Goal: Find contact information: Find contact information

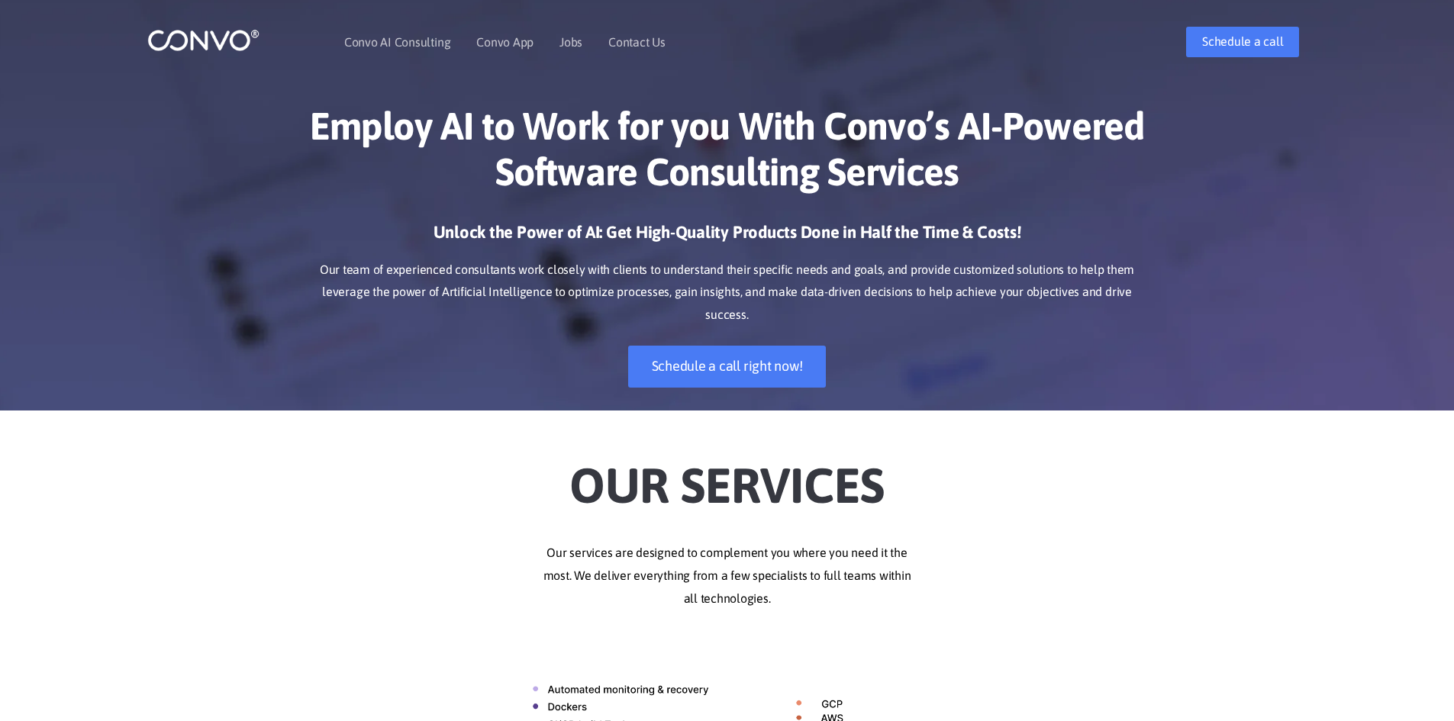
click at [605, 488] on h2 "Our Services" at bounding box center [727, 475] width 847 height 85
select select "French"
click at [605, 488] on h2 "Our Services" at bounding box center [727, 475] width 847 height 85
click at [544, 185] on h1 "Employ AI to Work for you With Convo’s AI-Powered Software Consulting Services" at bounding box center [727, 154] width 847 height 103
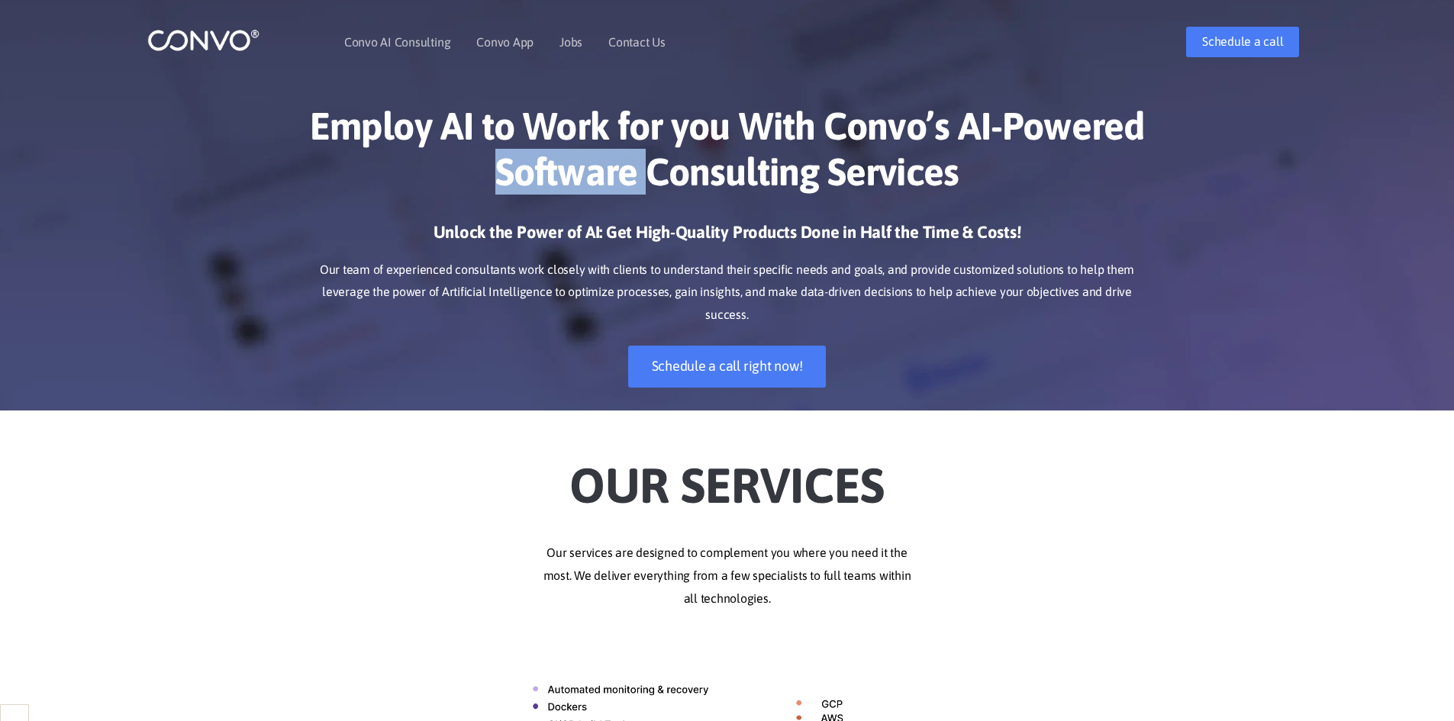
click at [544, 185] on h1 "Employ AI to Work for you With Convo’s AI-Powered Software Consulting Services" at bounding box center [727, 154] width 847 height 103
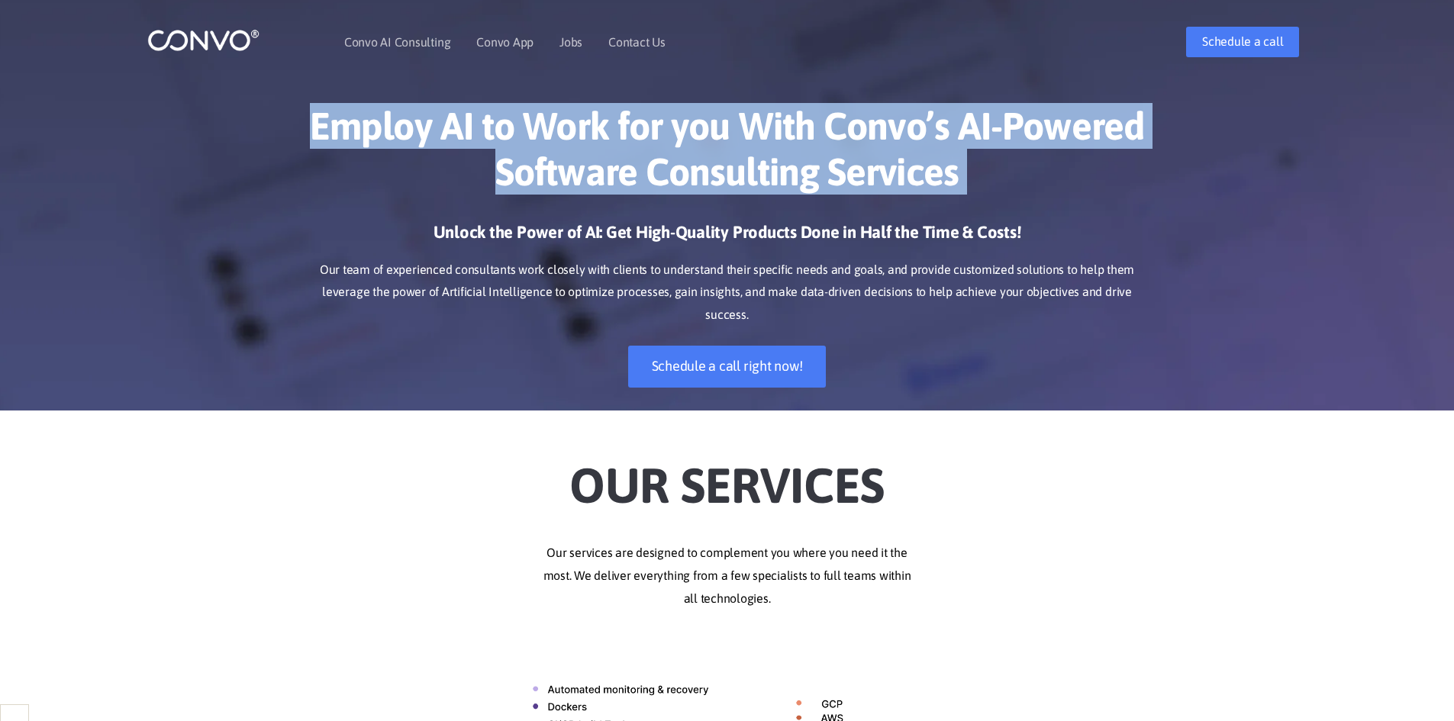
click at [544, 185] on h1 "Employ AI to Work for you With Convo’s AI-Powered Software Consulting Services" at bounding box center [727, 154] width 847 height 103
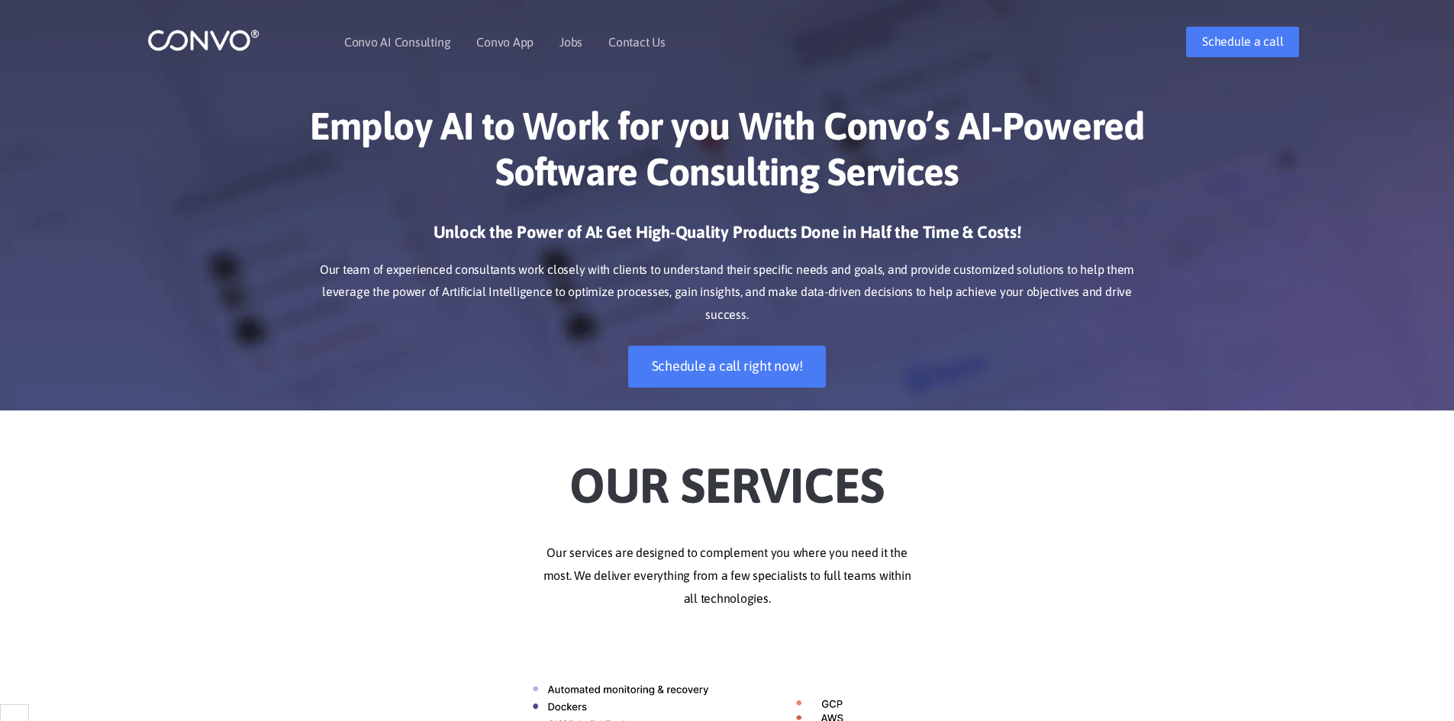
click at [567, 244] on h3 "Unlock the Power of AI: Get High-Quality Products Done in Half the Time & Costs!" at bounding box center [727, 238] width 847 height 34
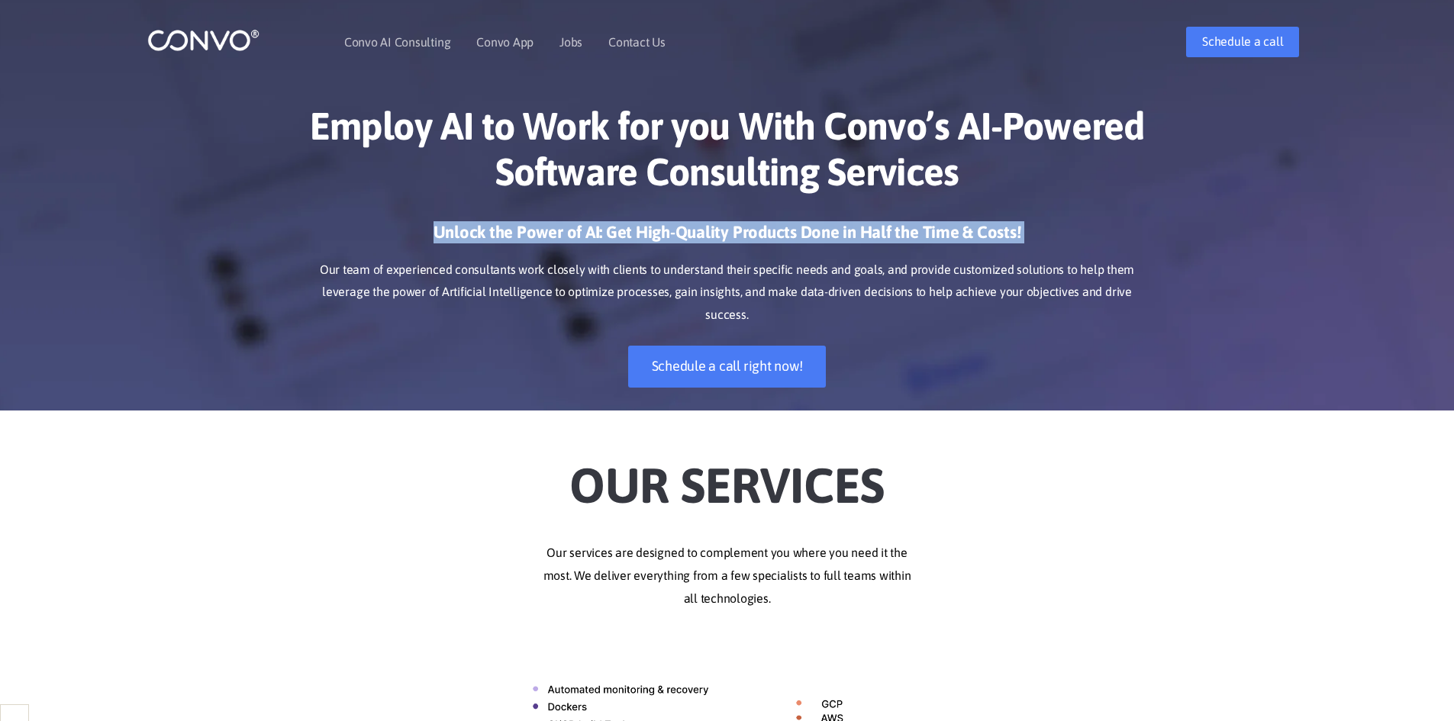
click at [567, 244] on h3 "Unlock the Power of AI: Get High-Quality Products Done in Half the Time & Costs!" at bounding box center [727, 238] width 847 height 34
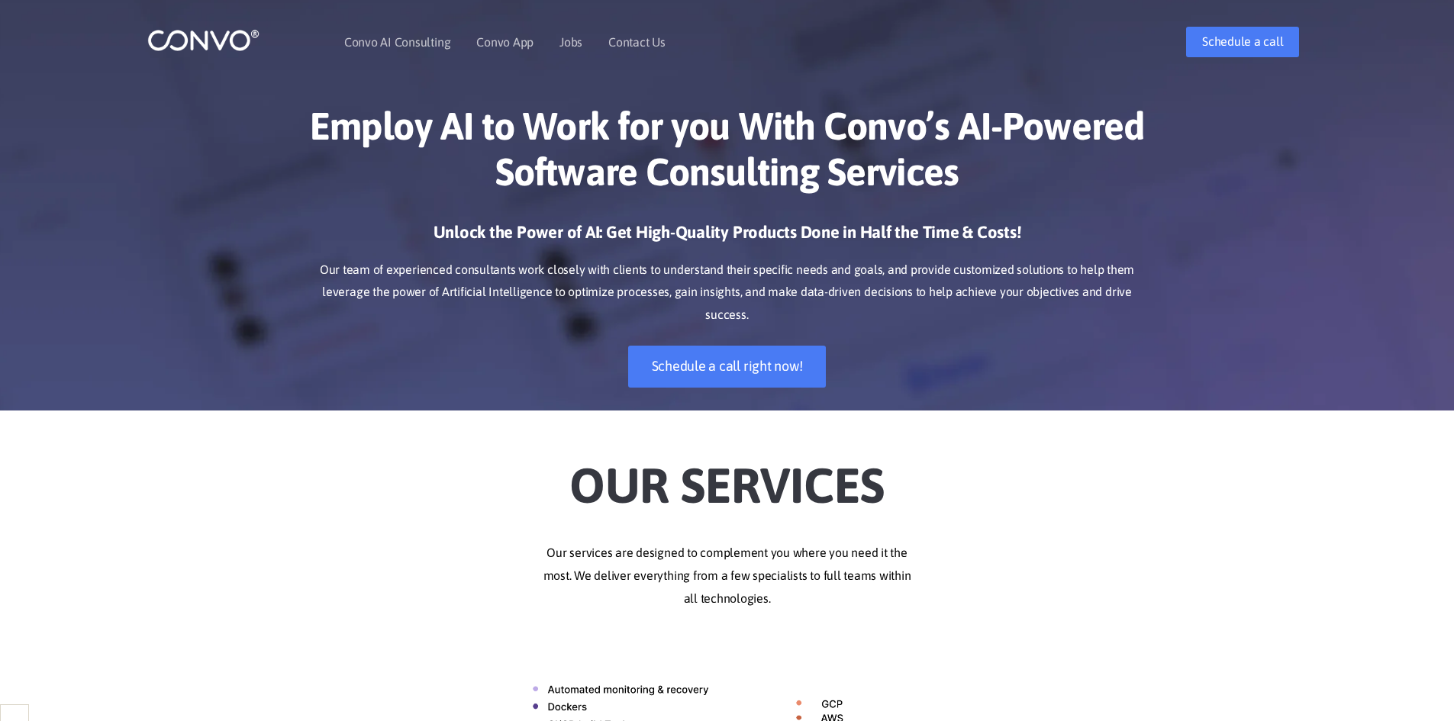
click at [574, 263] on p "Our team of experienced consultants work closely with clients to understand the…" at bounding box center [727, 293] width 847 height 69
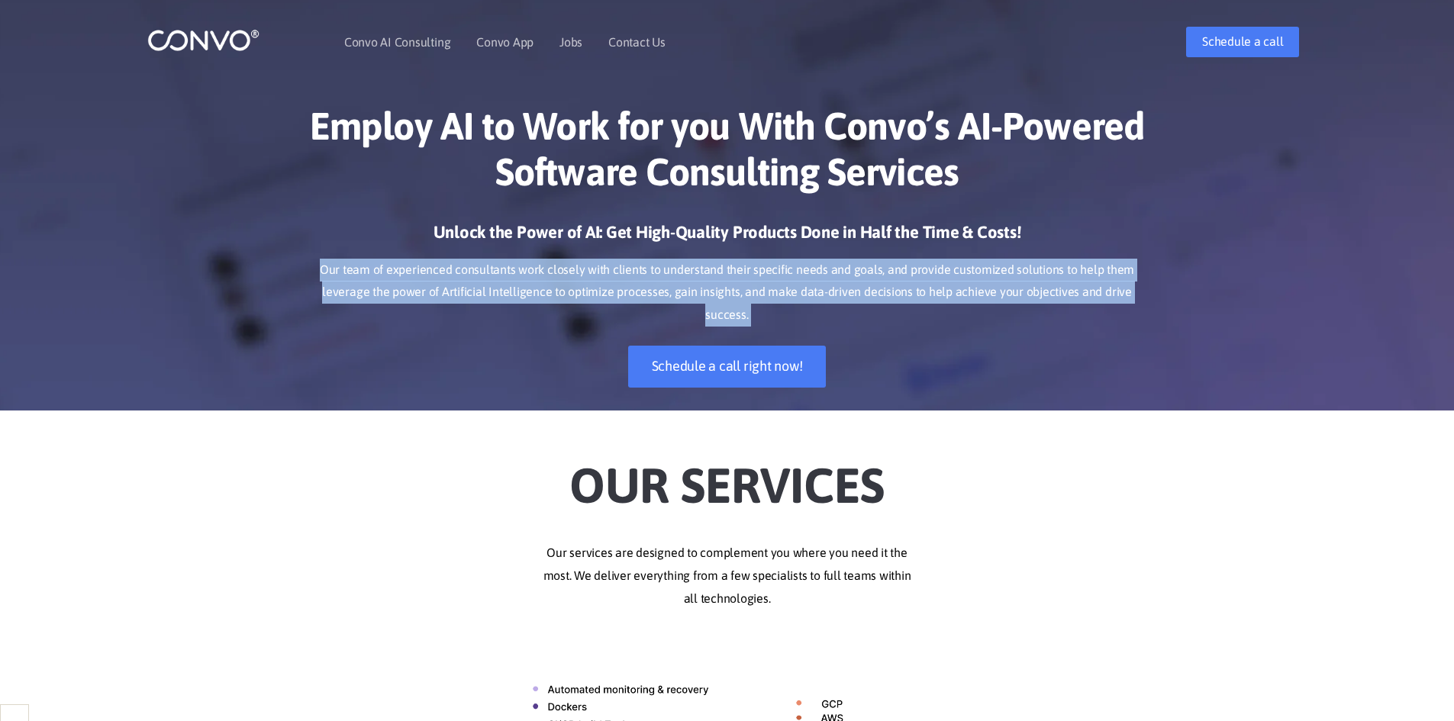
click at [574, 263] on p "Our team of experienced consultants work closely with clients to understand the…" at bounding box center [727, 293] width 847 height 69
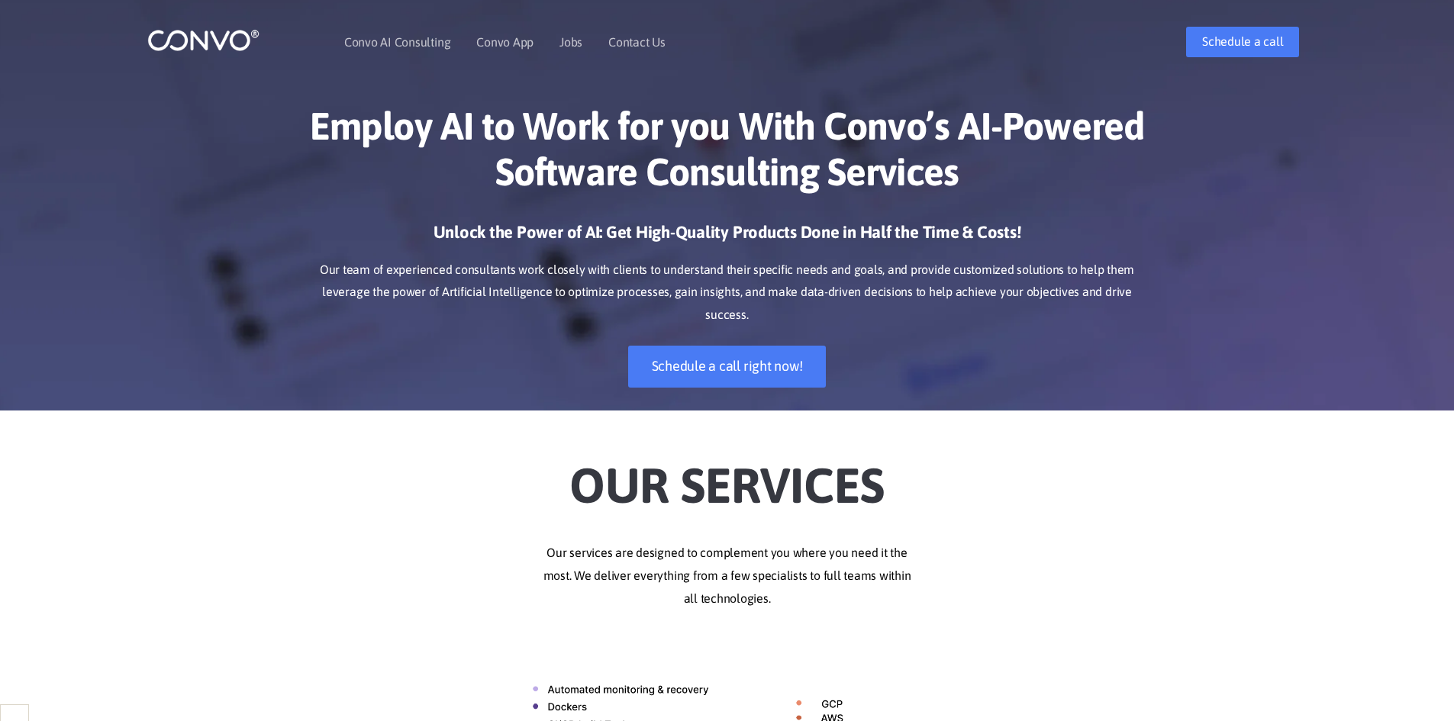
click at [579, 169] on h1 "Employ AI to Work for you With Convo’s AI-Powered Software Consulting Services" at bounding box center [727, 154] width 847 height 103
click at [582, 176] on h1 "Employ AI to Work for you With Convo’s AI-Powered Software Consulting Services" at bounding box center [727, 154] width 847 height 103
click at [464, 254] on h3 "Unlock the Power of AI: Get High-Quality Products Done in Half the Time & Costs!" at bounding box center [727, 238] width 847 height 34
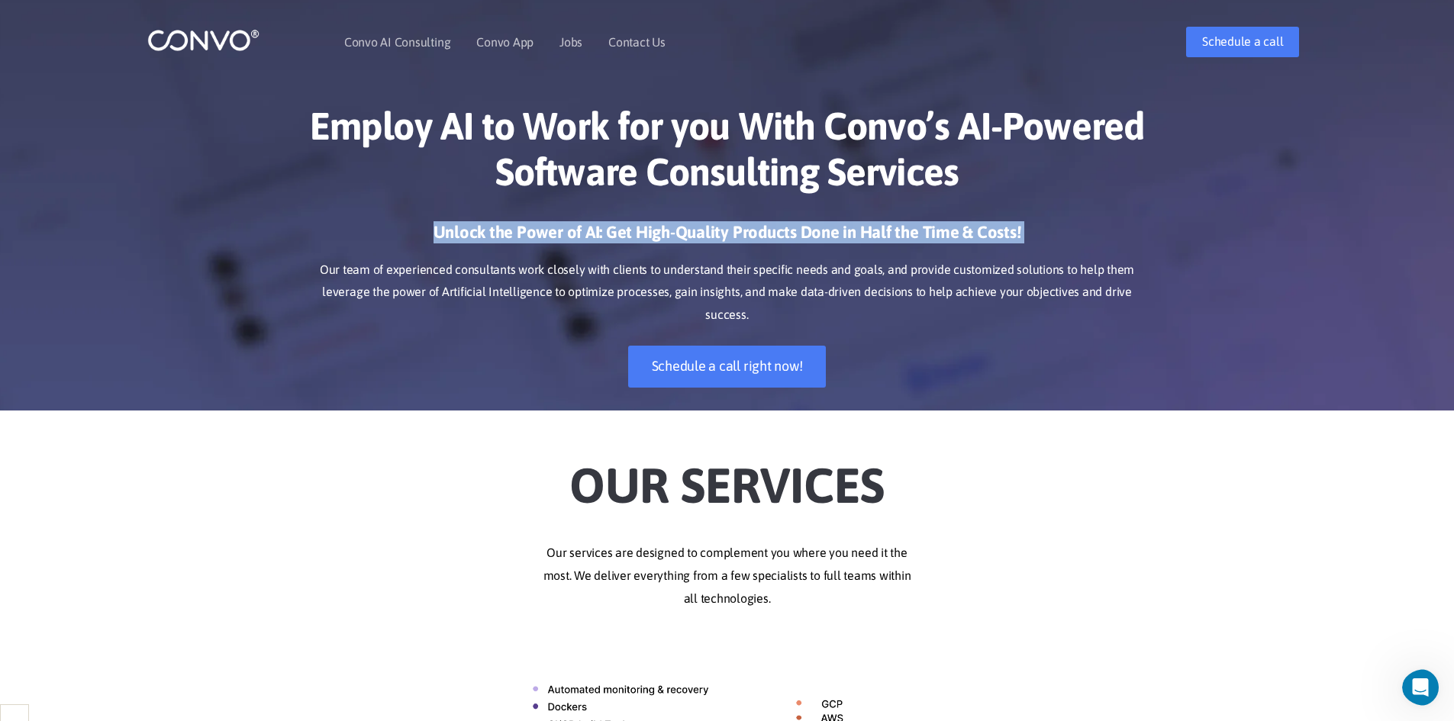
click at [464, 254] on h3 "Unlock the Power of AI: Get High-Quality Products Done in Half the Time & Costs!" at bounding box center [727, 238] width 847 height 34
click at [471, 231] on h3 "Unlock the Power of AI: Get High-Quality Products Done in Half the Time & Costs!" at bounding box center [727, 238] width 847 height 34
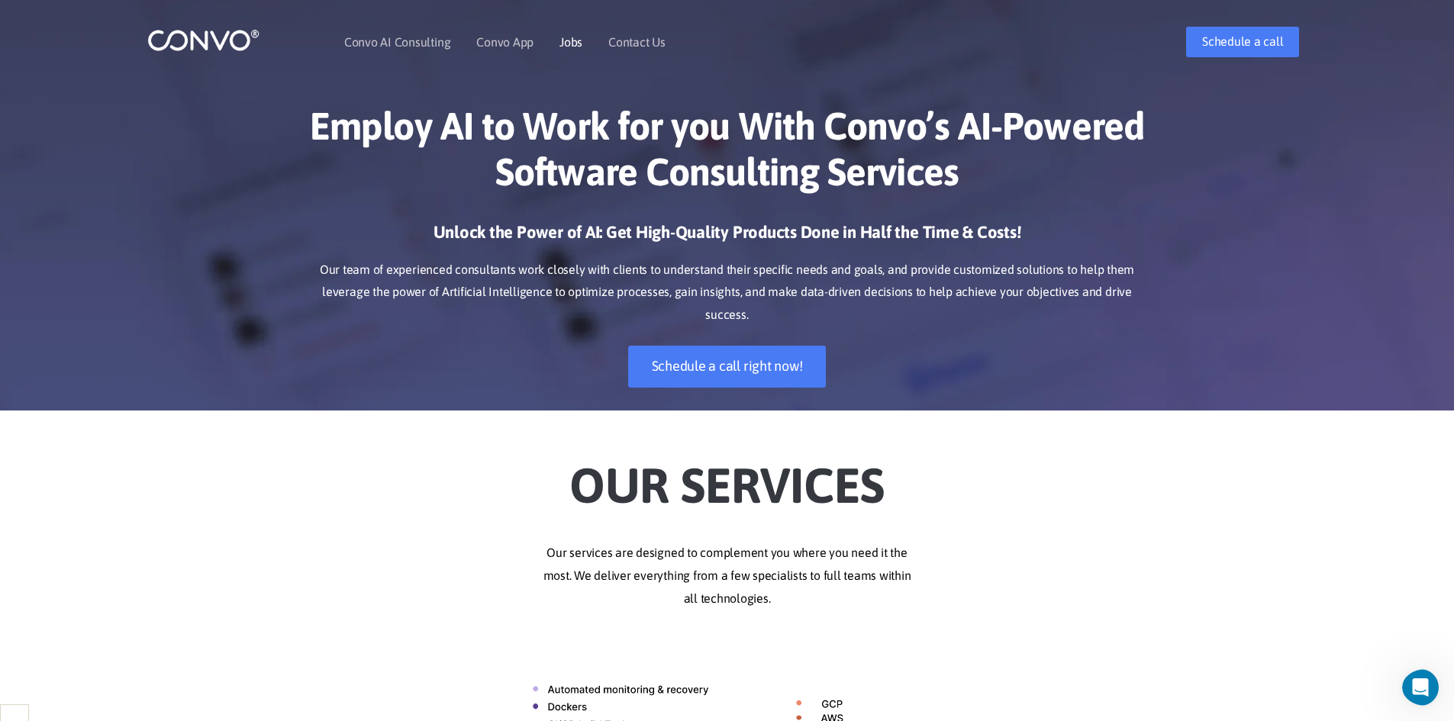
click at [577, 37] on link "Jobs" at bounding box center [570, 42] width 23 height 12
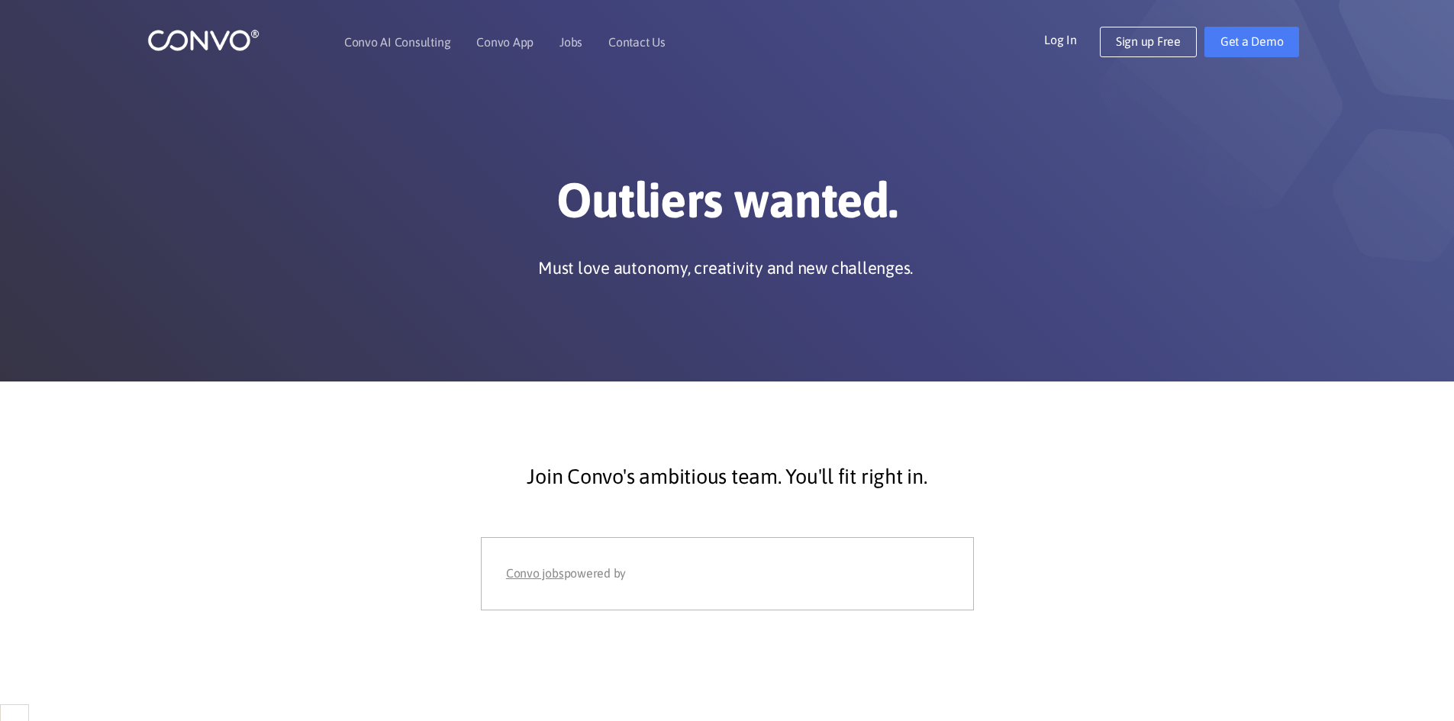
select select "French"
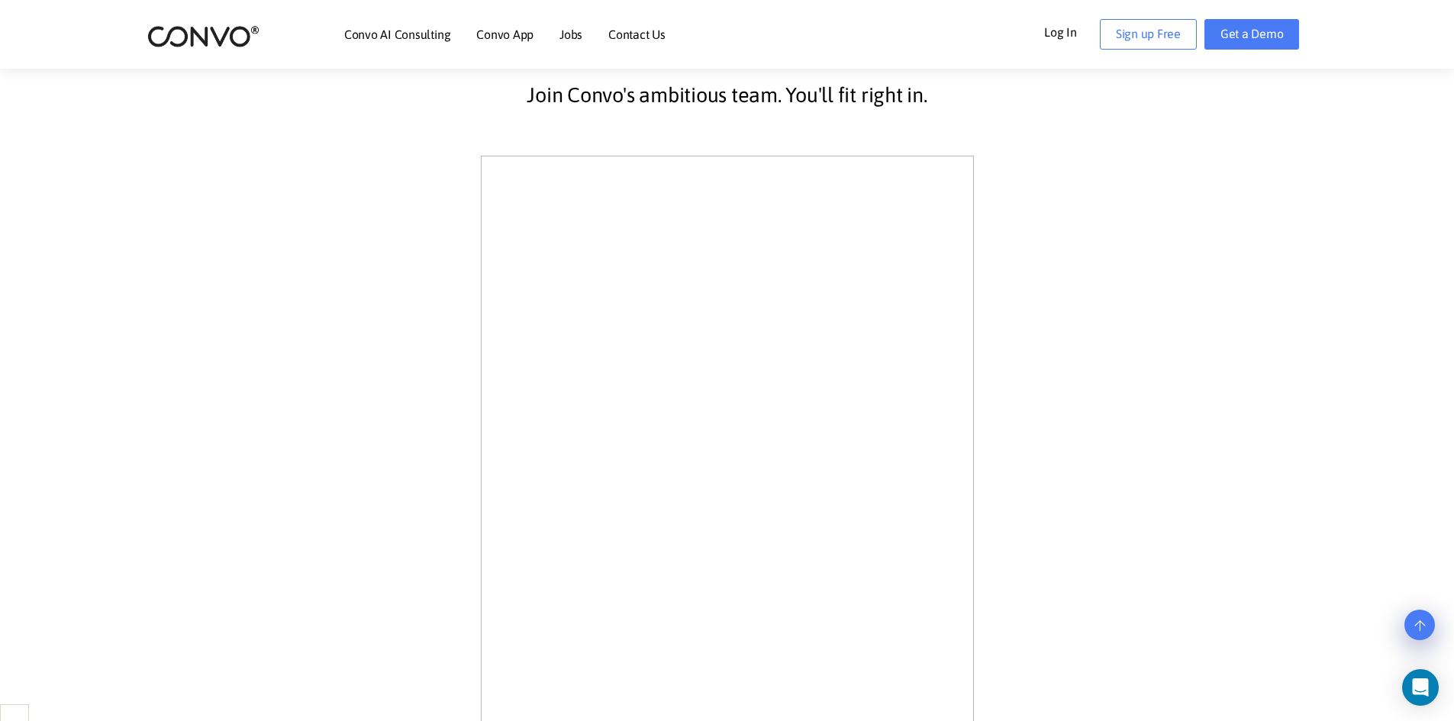
scroll to position [458, 0]
click at [998, 337] on div "Join Convo's ambitious team. You'll fit right in." at bounding box center [727, 374] width 847 height 810
click at [1032, 327] on div "Join Convo's ambitious team. You'll fit right in." at bounding box center [727, 374] width 847 height 810
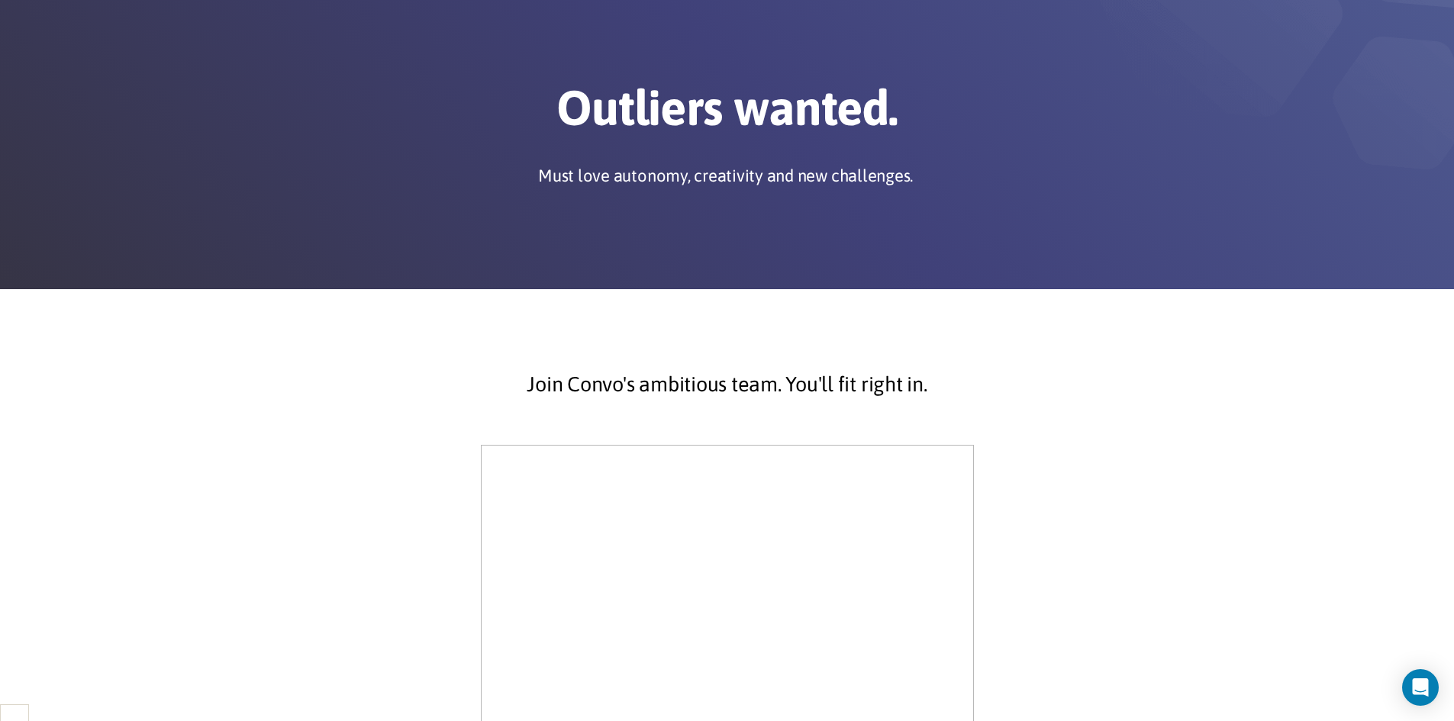
scroll to position [0, 0]
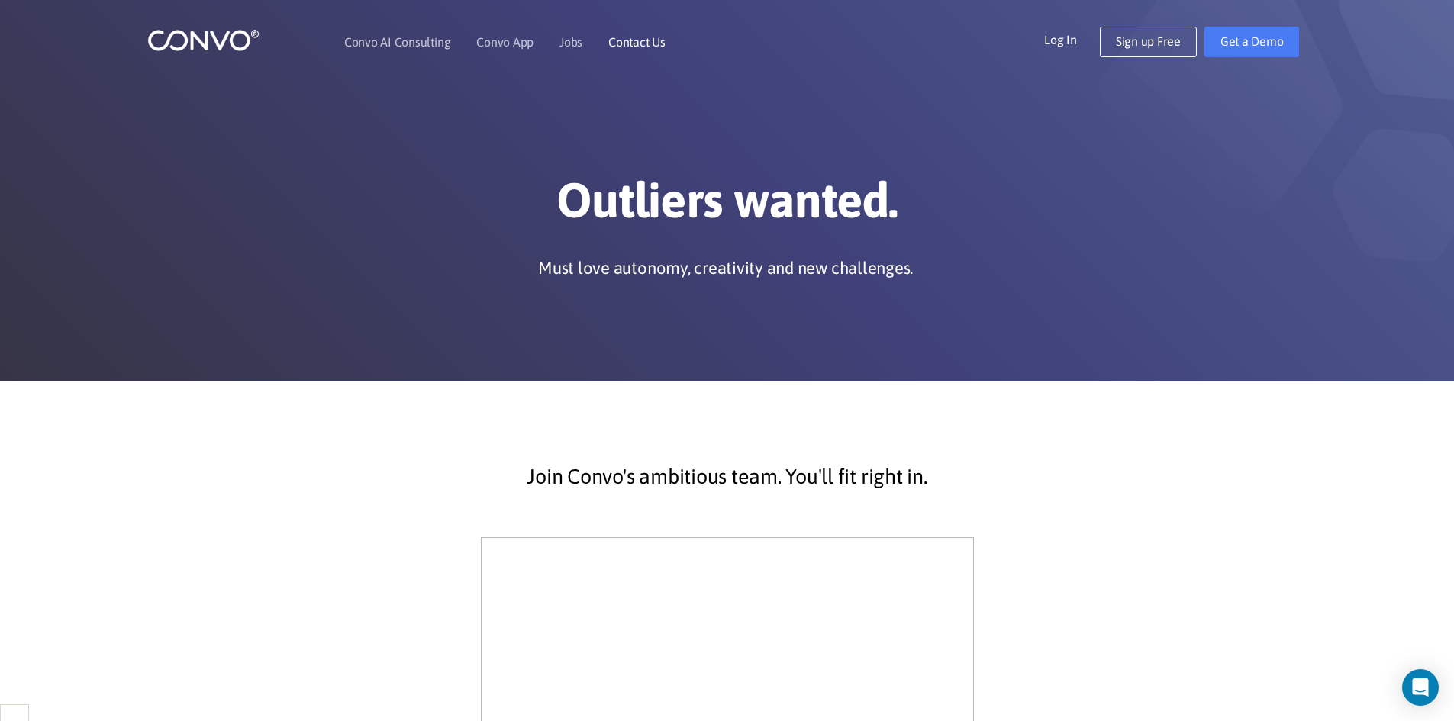
click at [623, 40] on link "Contact Us" at bounding box center [636, 42] width 57 height 12
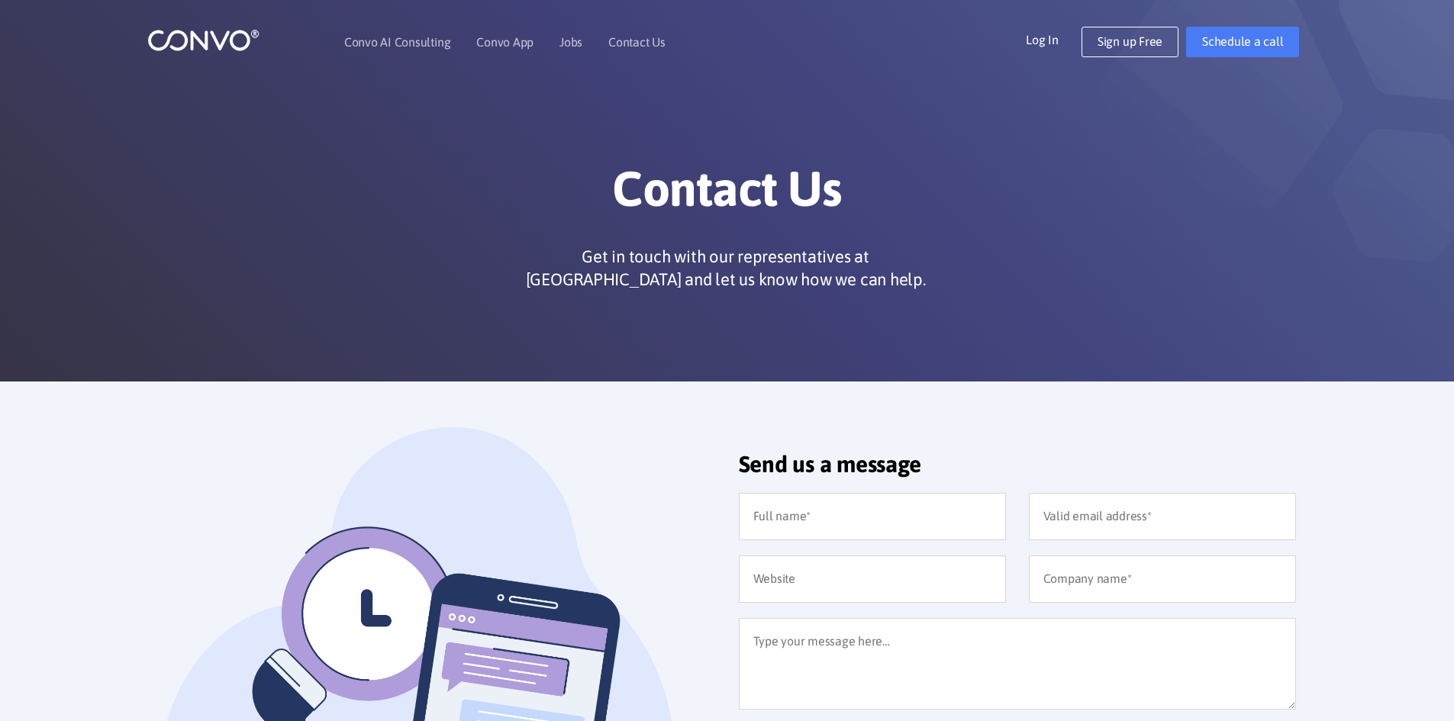
select select "French"
click at [663, 164] on h1 "Contact Us" at bounding box center [727, 194] width 847 height 70
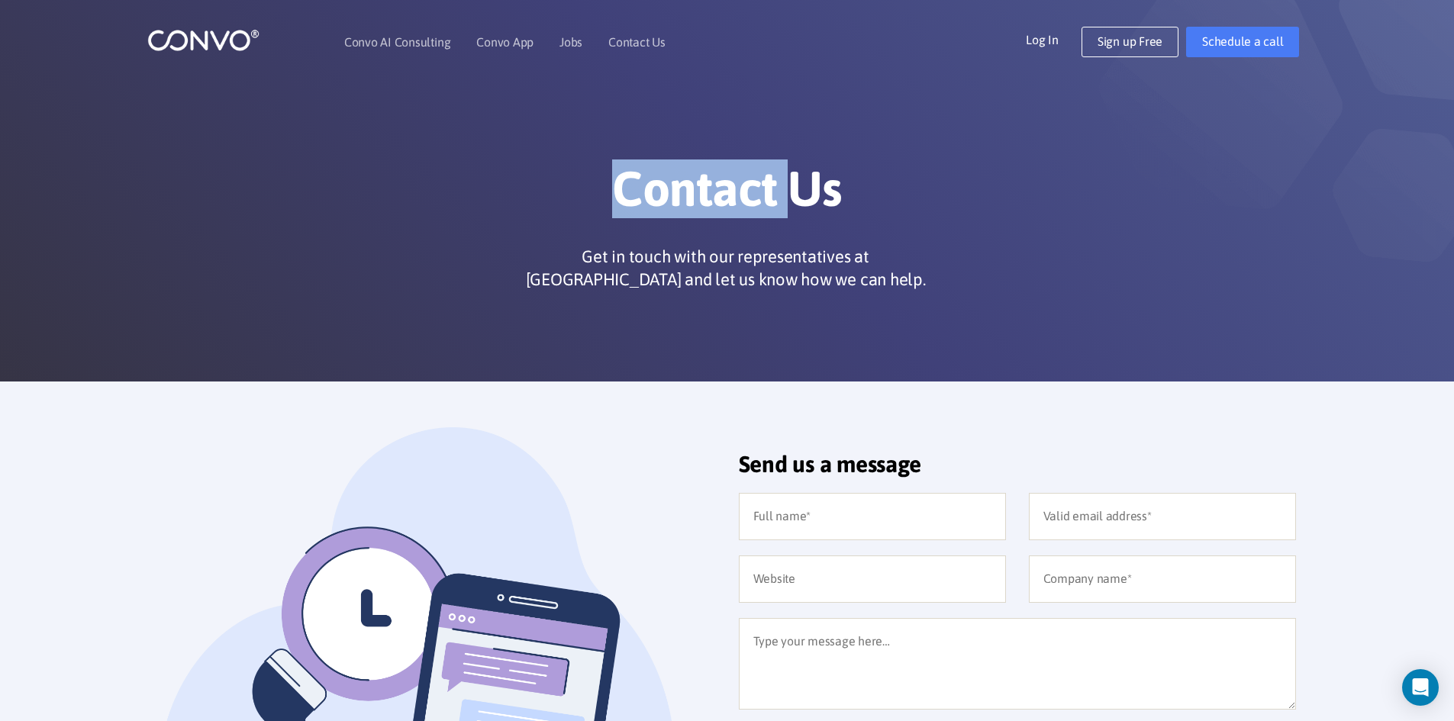
click at [663, 164] on h1 "Contact Us" at bounding box center [727, 194] width 847 height 70
drag, startPoint x: 663, startPoint y: 164, endPoint x: 666, endPoint y: 245, distance: 80.9
click at [663, 190] on h1 "Contact Us" at bounding box center [727, 194] width 847 height 70
click at [670, 267] on p "Get in touch with our representatives at Convo and let us know how we can help." at bounding box center [726, 268] width 412 height 46
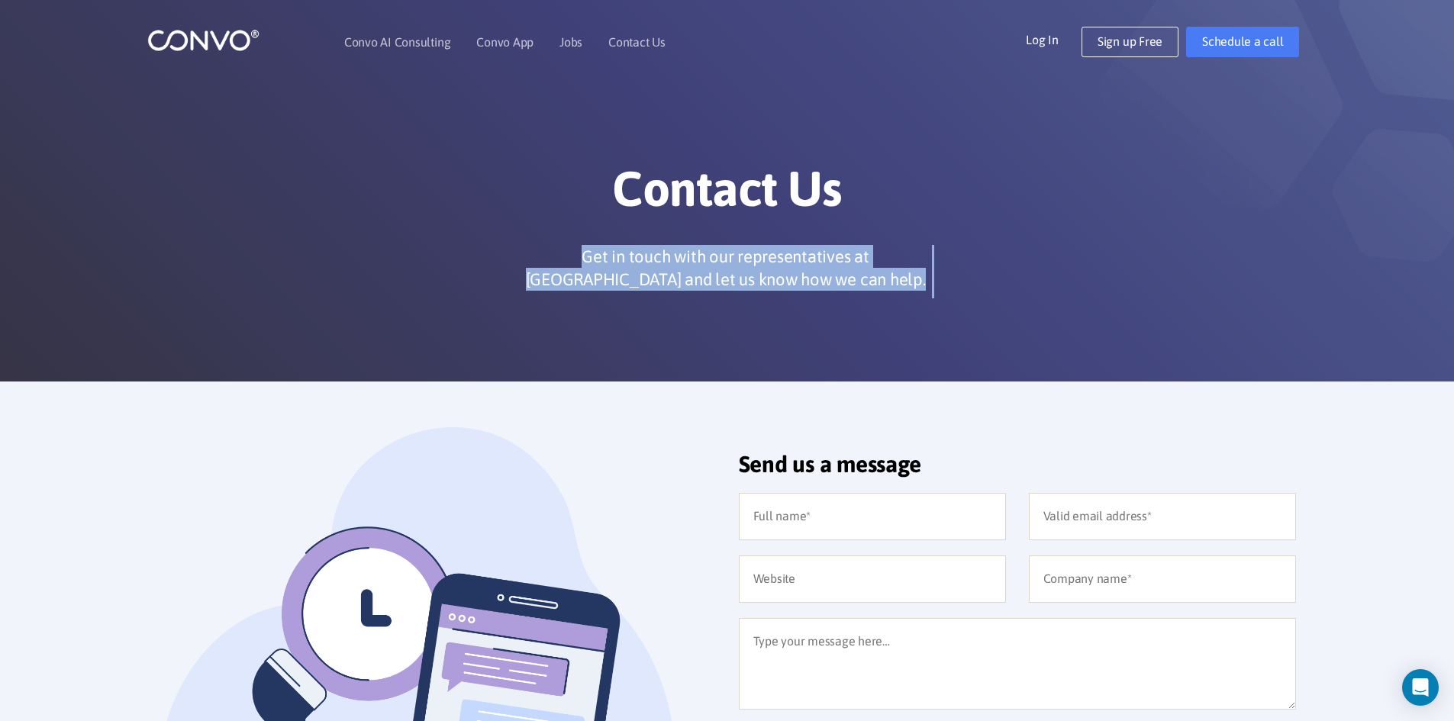
click at [670, 267] on p "Get in touch with our representatives at Convo and let us know how we can help." at bounding box center [726, 268] width 412 height 46
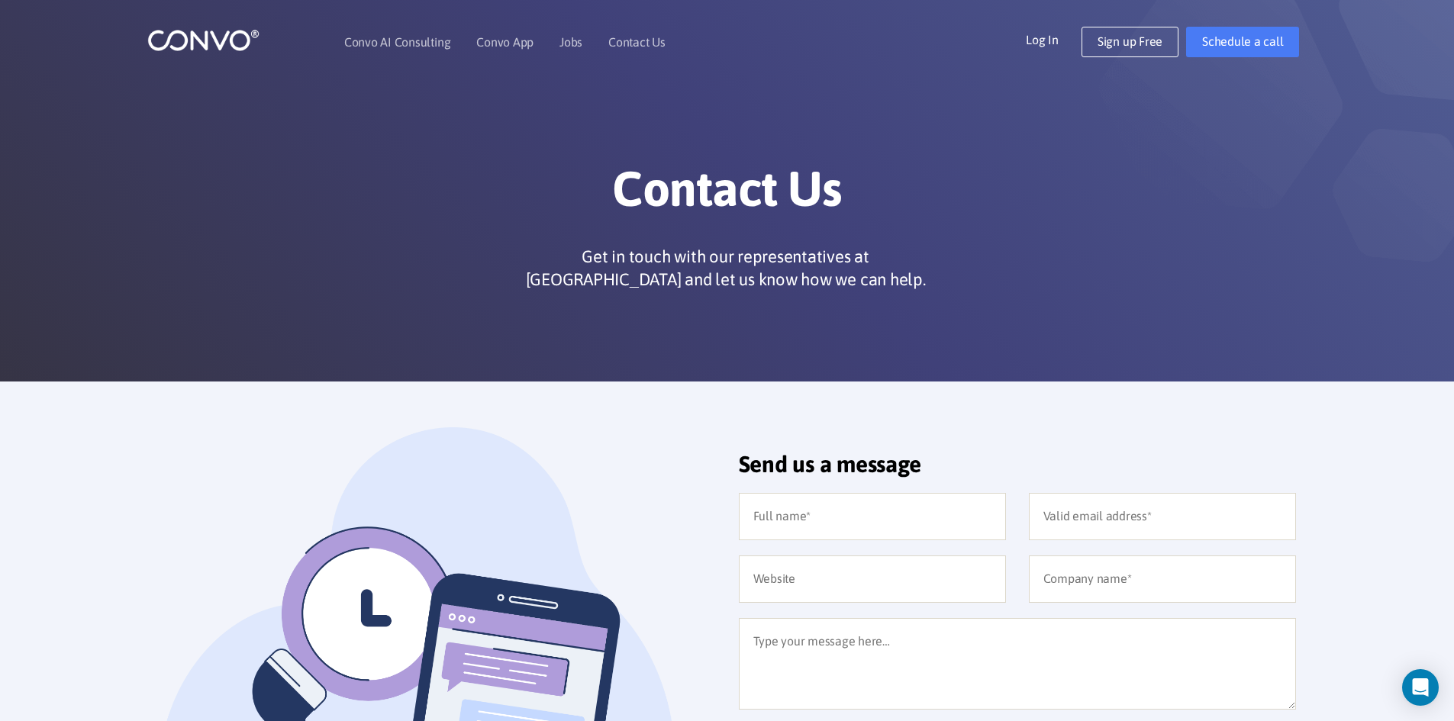
click at [673, 235] on div "Contact Us Get in touch with our representatives at Convo and let us know how w…" at bounding box center [727, 228] width 847 height 139
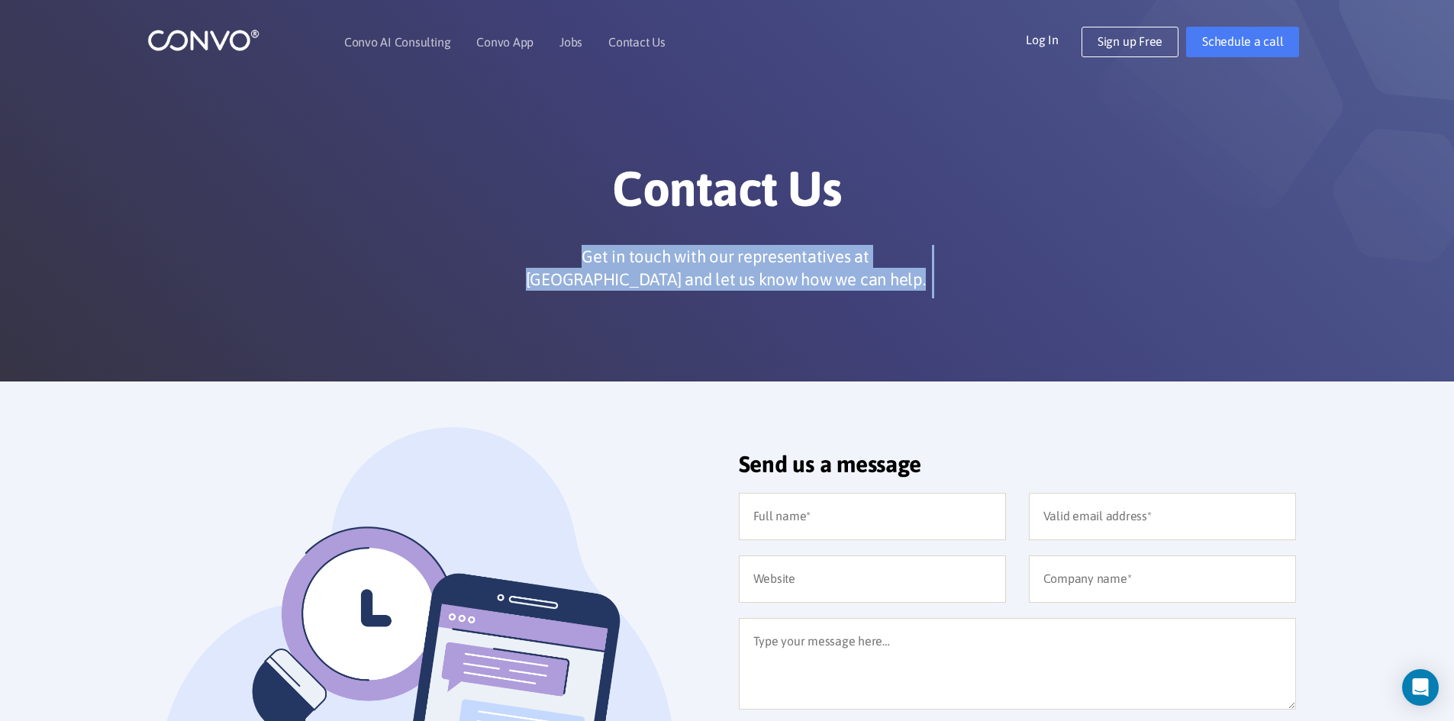
click at [673, 235] on div "Contact Us Get in touch with our representatives at Convo and let us know how w…" at bounding box center [727, 228] width 847 height 139
click at [688, 271] on p "Get in touch with our representatives at [GEOGRAPHIC_DATA] and let us know how …" at bounding box center [726, 268] width 412 height 46
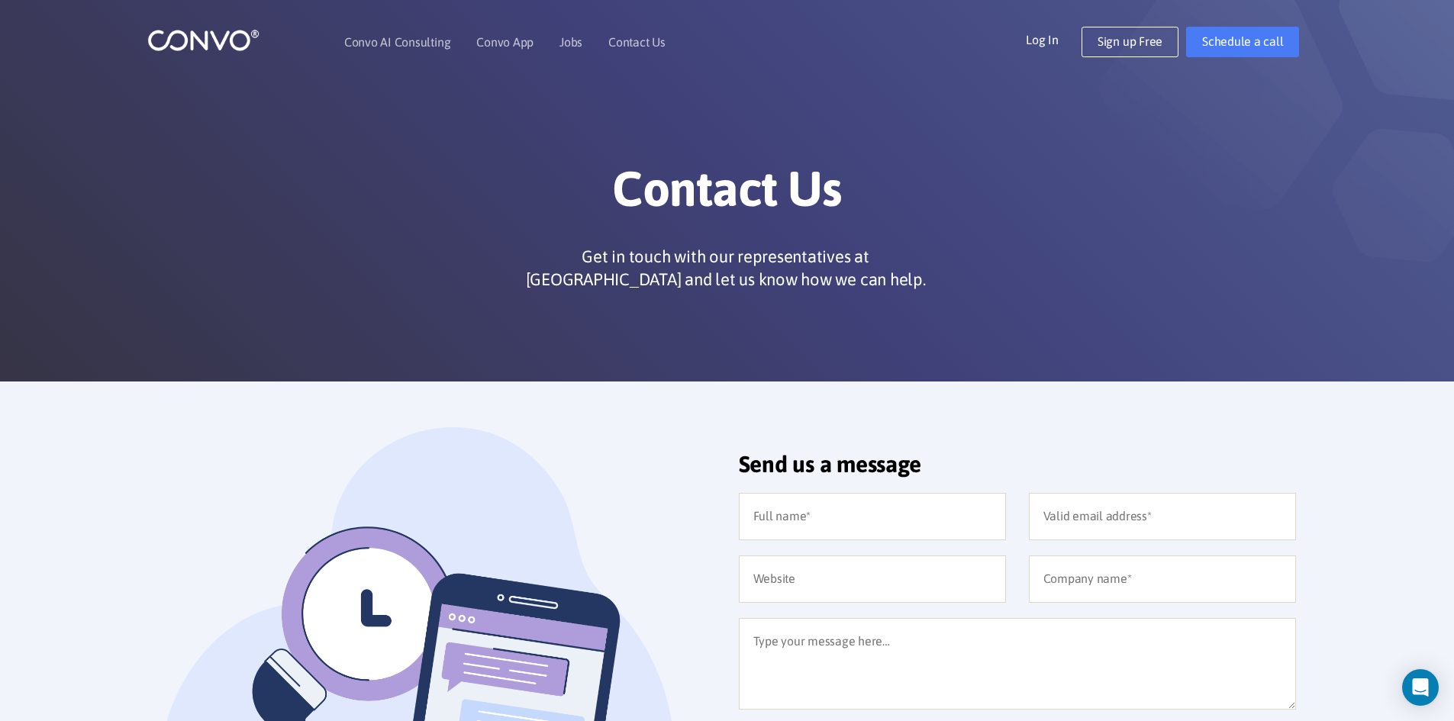
click at [676, 211] on h1 "Contact Us" at bounding box center [727, 194] width 847 height 70
click at [687, 265] on p "Get in touch with our representatives at Convo and let us know how we can help." at bounding box center [726, 268] width 412 height 46
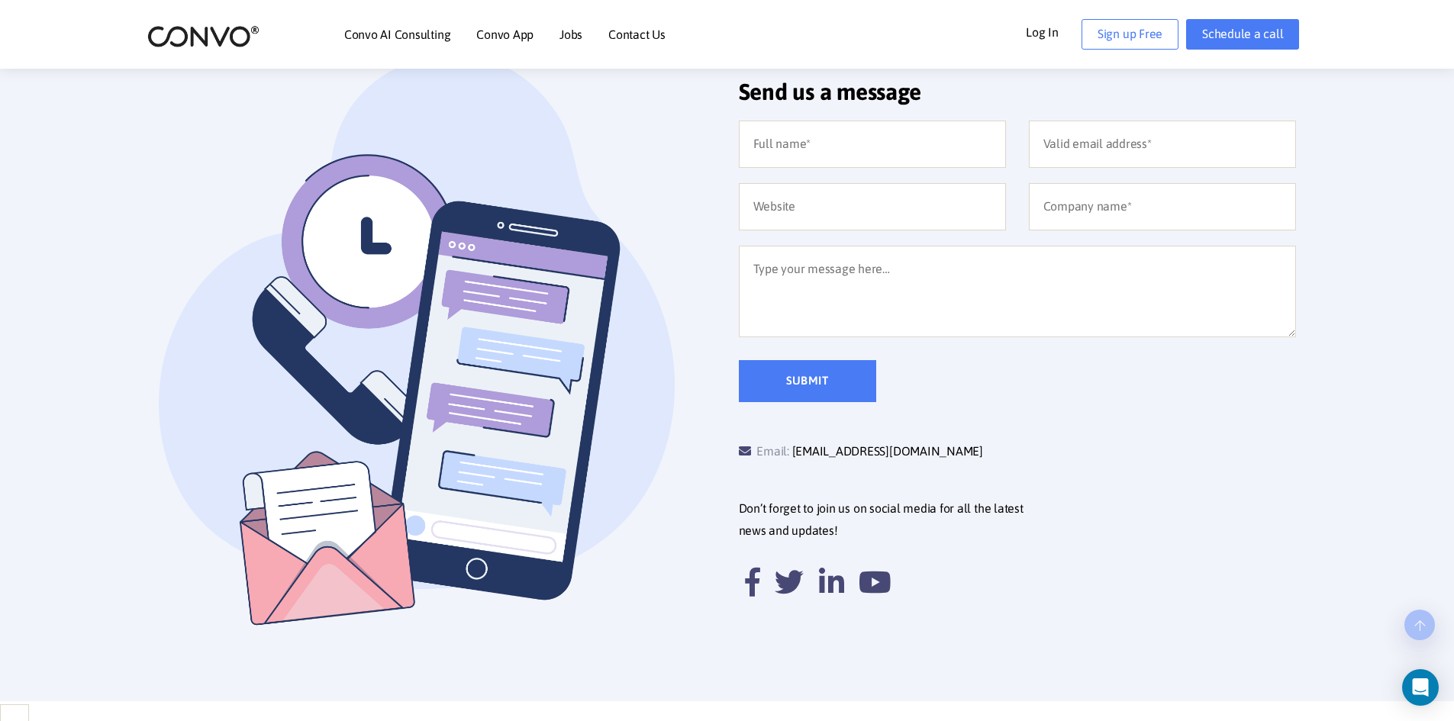
scroll to position [382, 0]
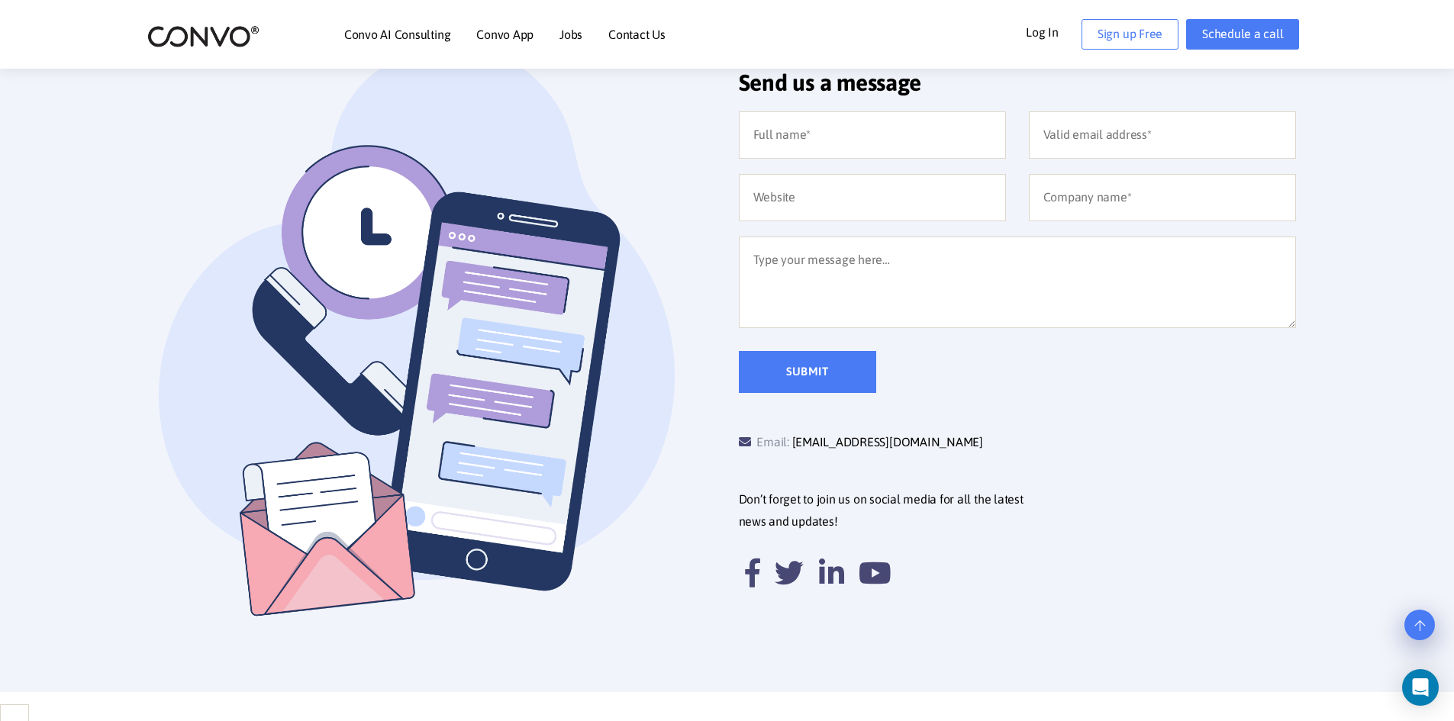
click at [858, 230] on div "Submit" at bounding box center [1017, 252] width 580 height 282
click at [828, 282] on textarea at bounding box center [1017, 283] width 557 height 92
click at [807, 205] on input "text" at bounding box center [872, 197] width 267 height 47
click at [803, 159] on div "Submit" at bounding box center [1017, 252] width 580 height 282
click at [803, 138] on input "text" at bounding box center [872, 134] width 267 height 47
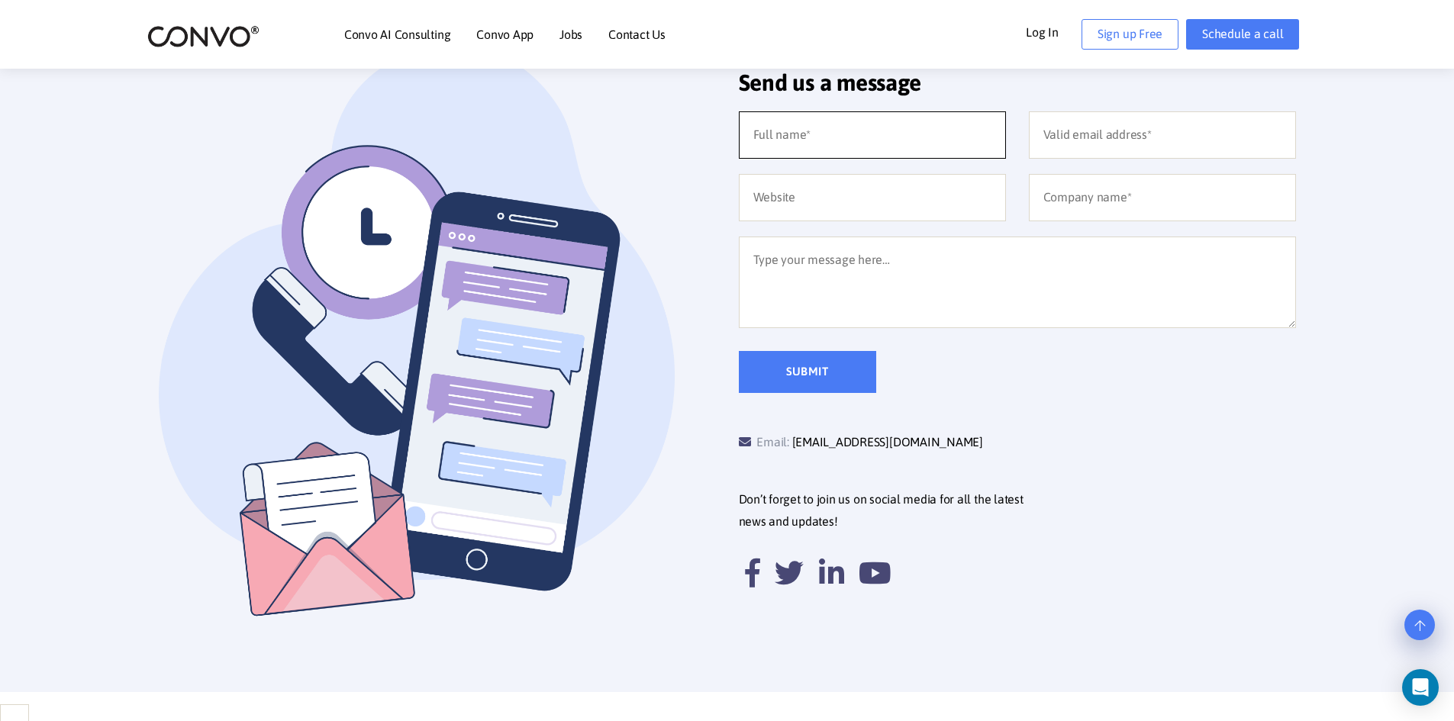
click at [803, 138] on input "text" at bounding box center [872, 134] width 267 height 47
drag, startPoint x: 803, startPoint y: 138, endPoint x: 813, endPoint y: 183, distance: 46.3
click at [808, 167] on div "Submit" at bounding box center [1017, 252] width 580 height 282
click at [813, 183] on input "text" at bounding box center [872, 197] width 267 height 47
click at [813, 181] on input "text" at bounding box center [872, 197] width 267 height 47
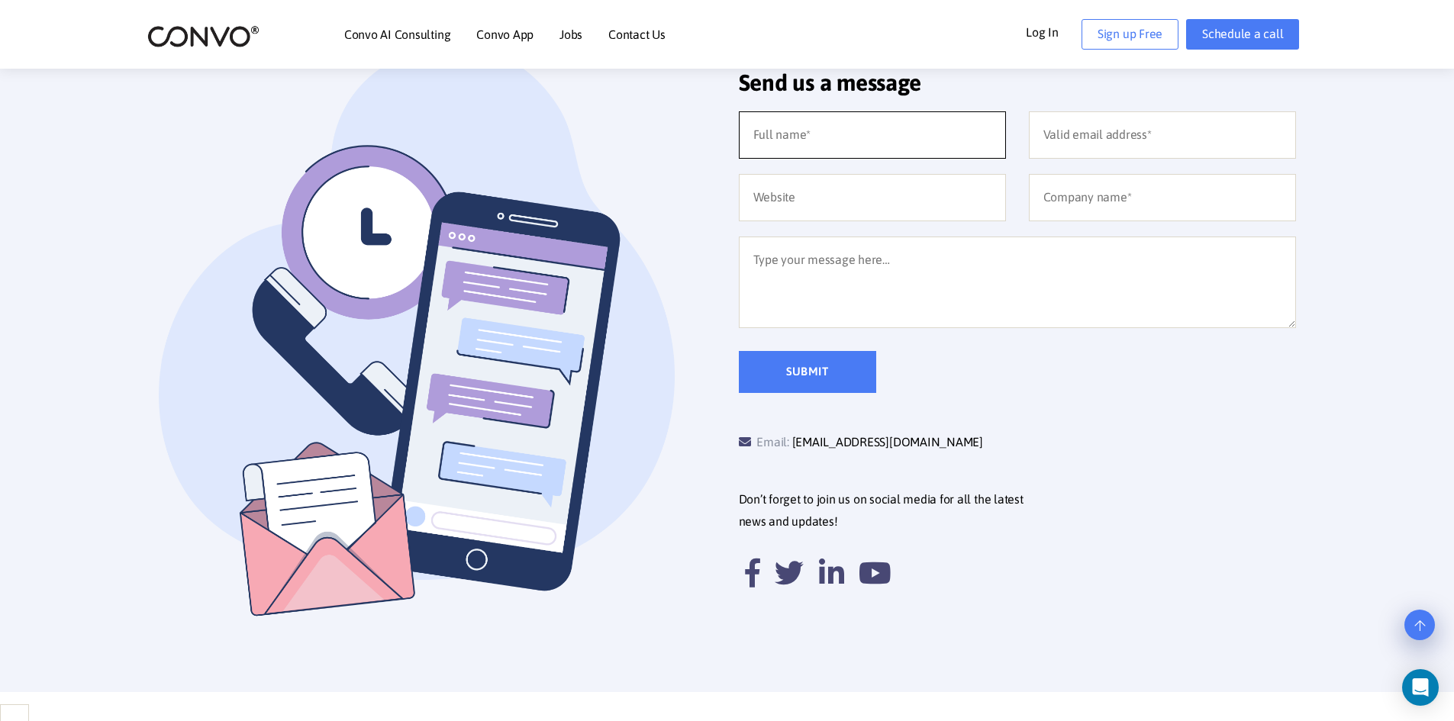
drag, startPoint x: 801, startPoint y: 137, endPoint x: 791, endPoint y: 141, distance: 10.9
click at [801, 136] on input "text" at bounding box center [872, 134] width 267 height 47
click at [639, 184] on img at bounding box center [437, 346] width 557 height 601
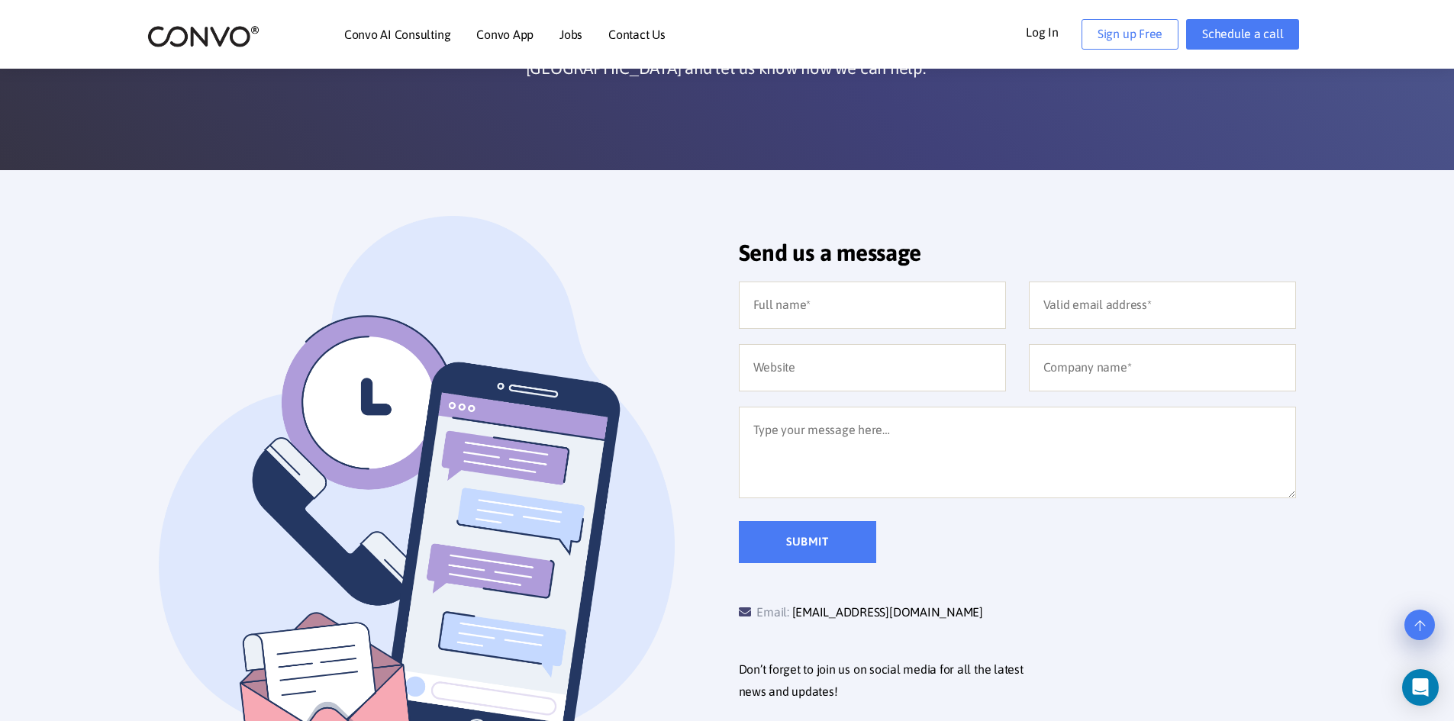
scroll to position [0, 0]
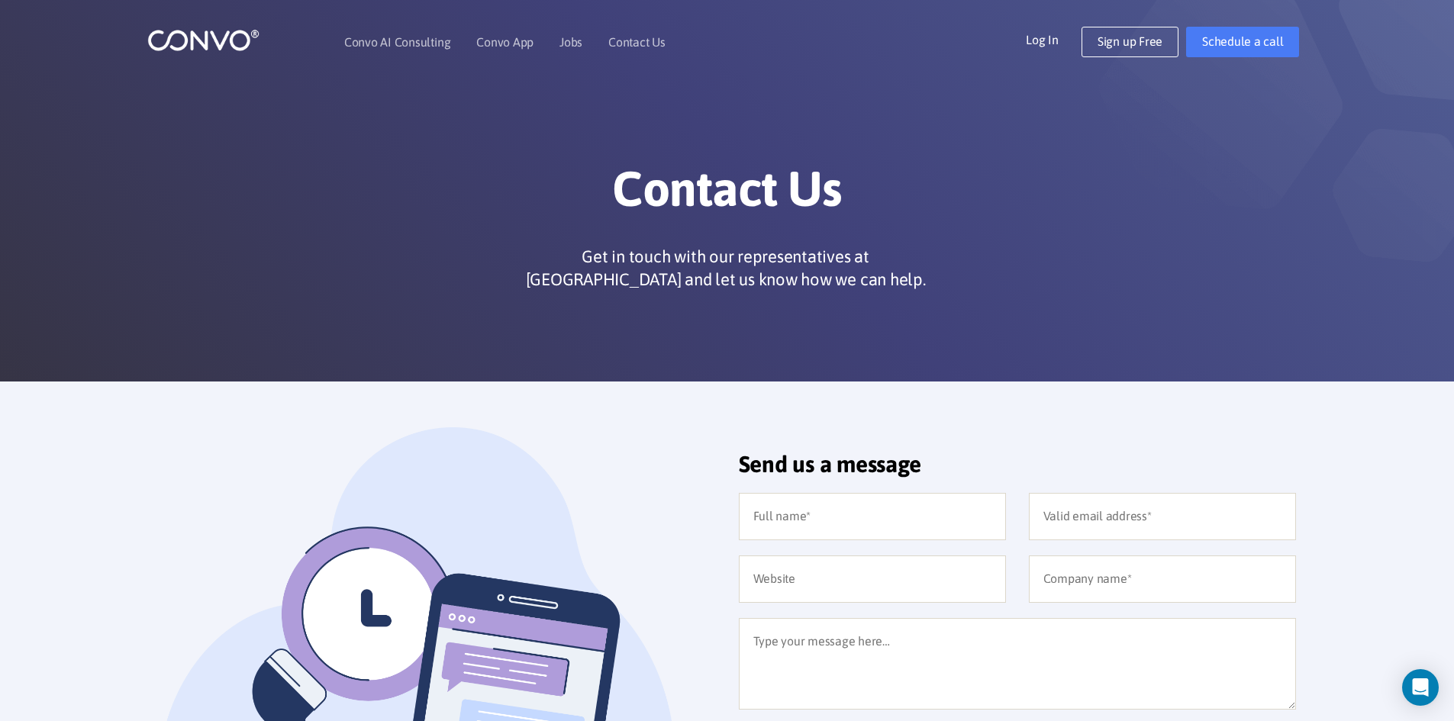
click at [202, 38] on img at bounding box center [203, 40] width 112 height 24
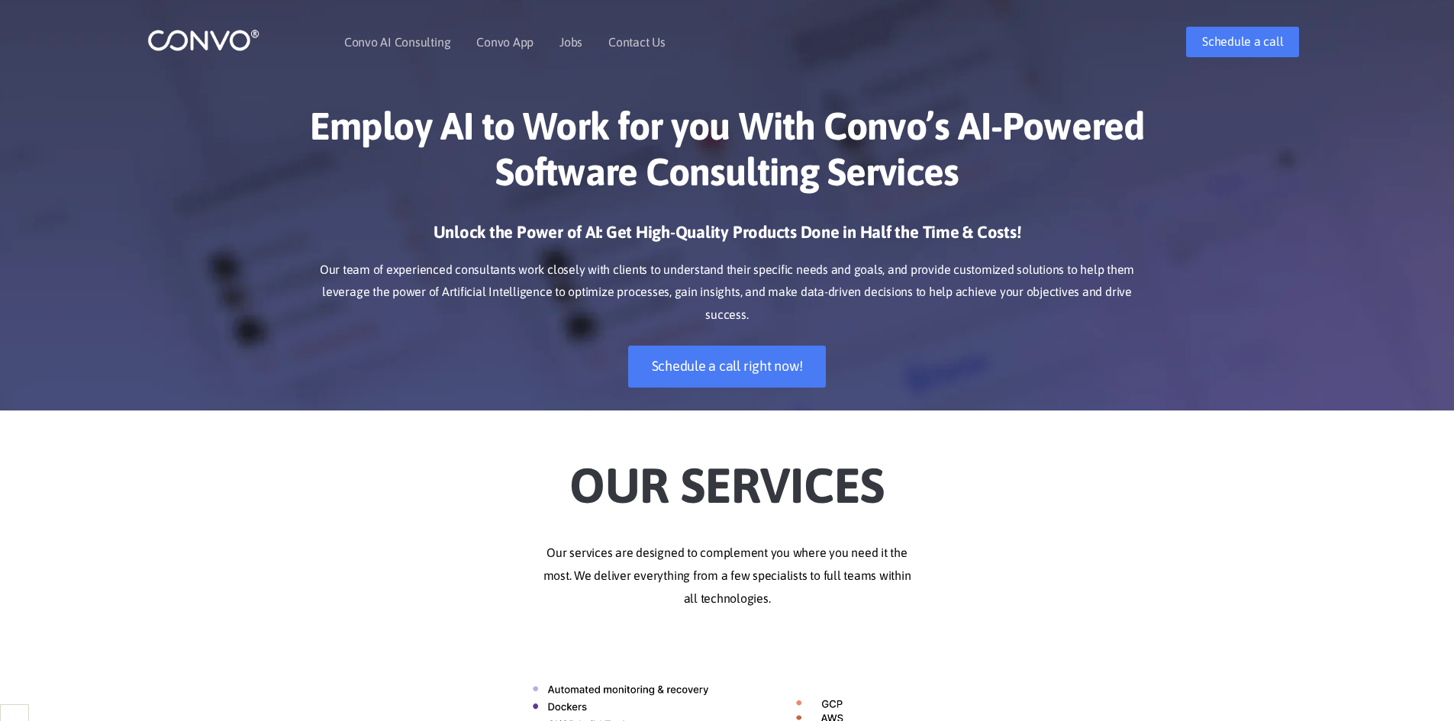
select select "French"
click at [617, 36] on link "Contact Us" at bounding box center [636, 42] width 57 height 12
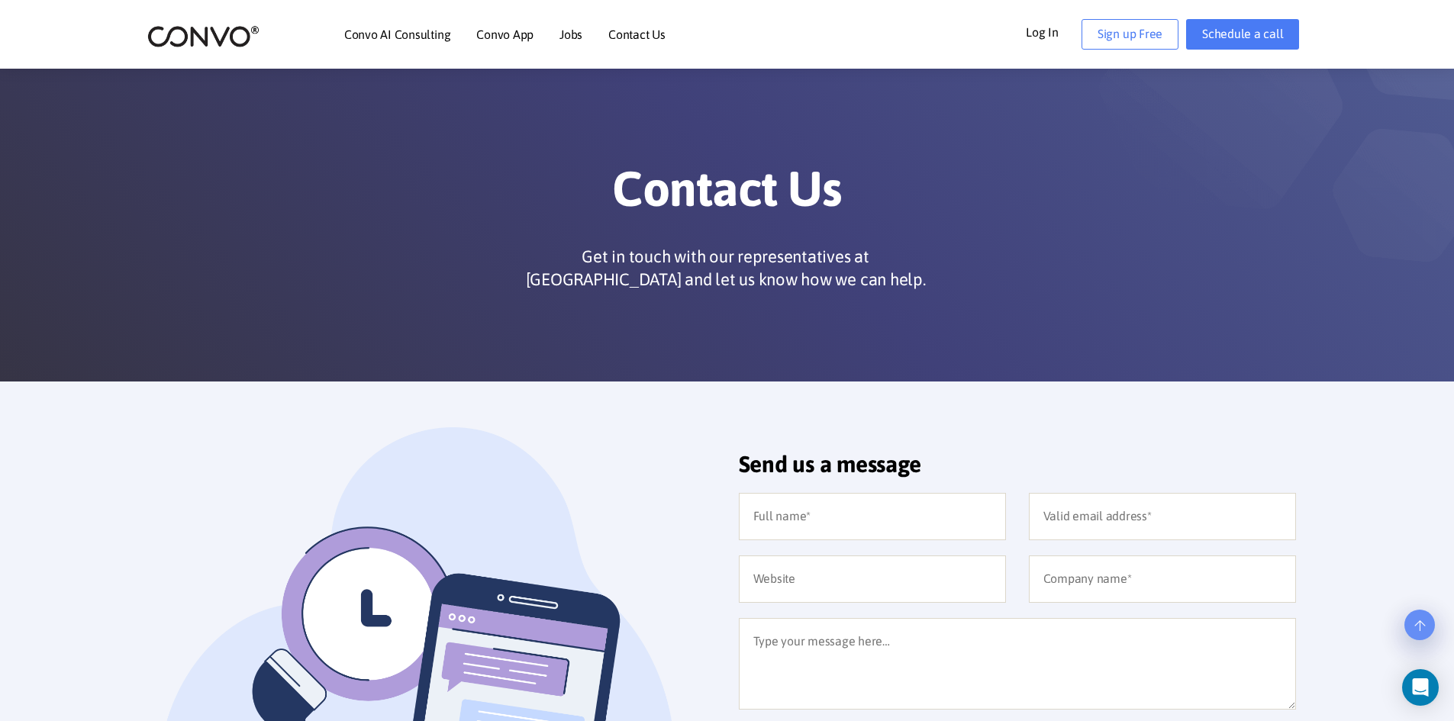
select select "French"
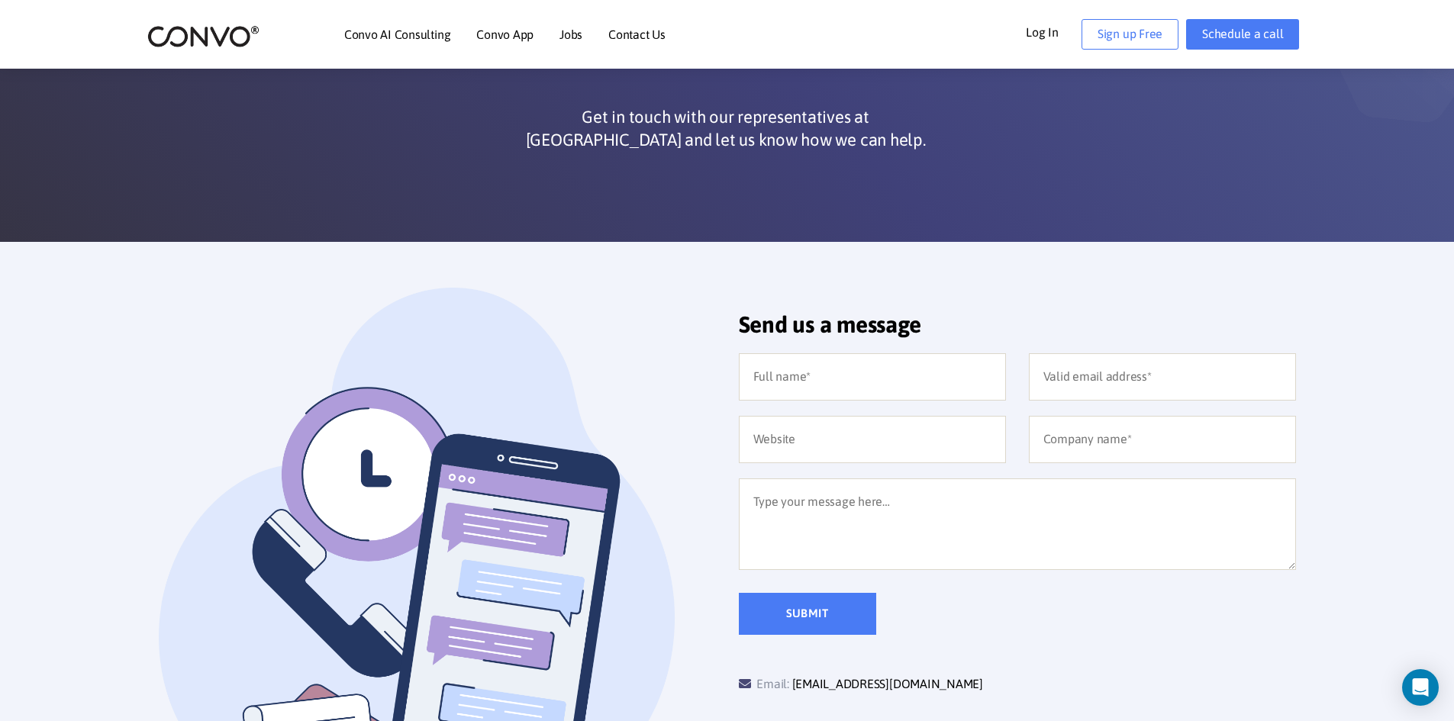
scroll to position [610, 0]
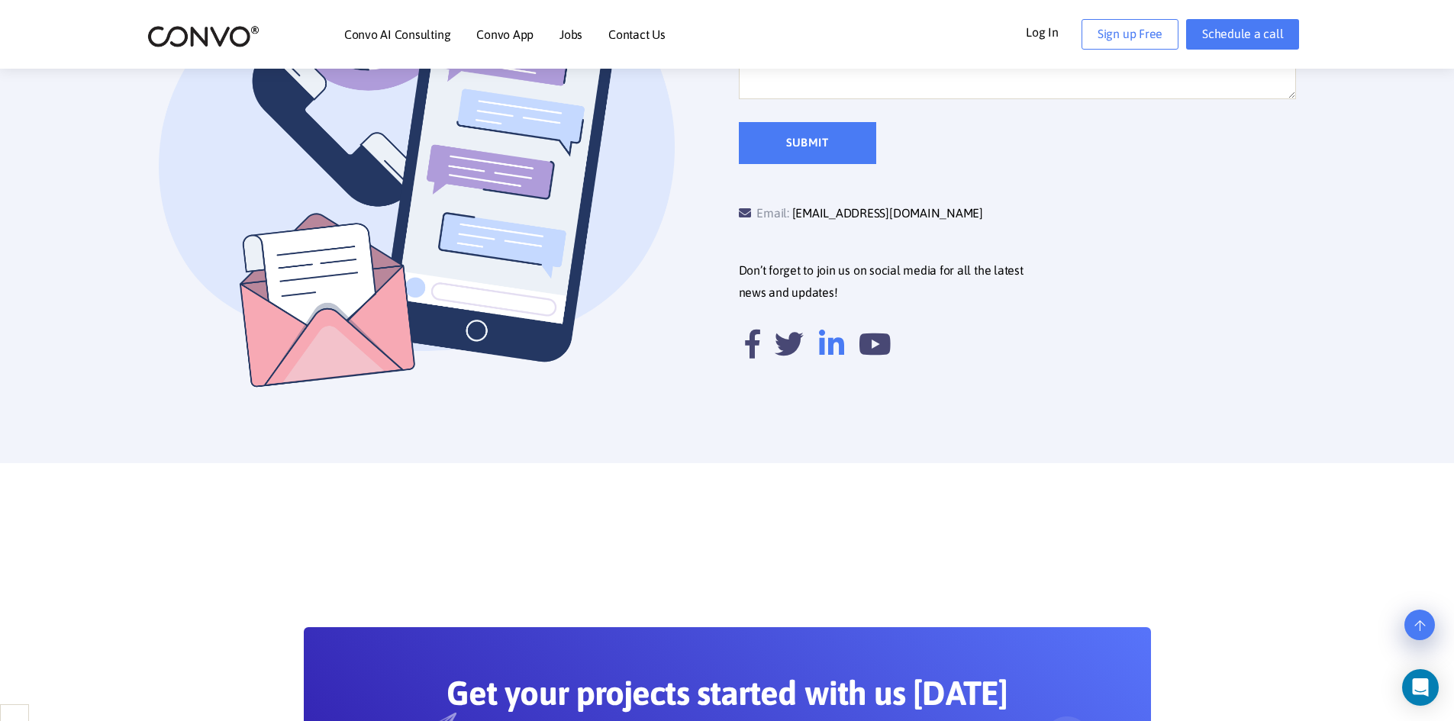
click at [837, 346] on icon at bounding box center [831, 344] width 25 height 29
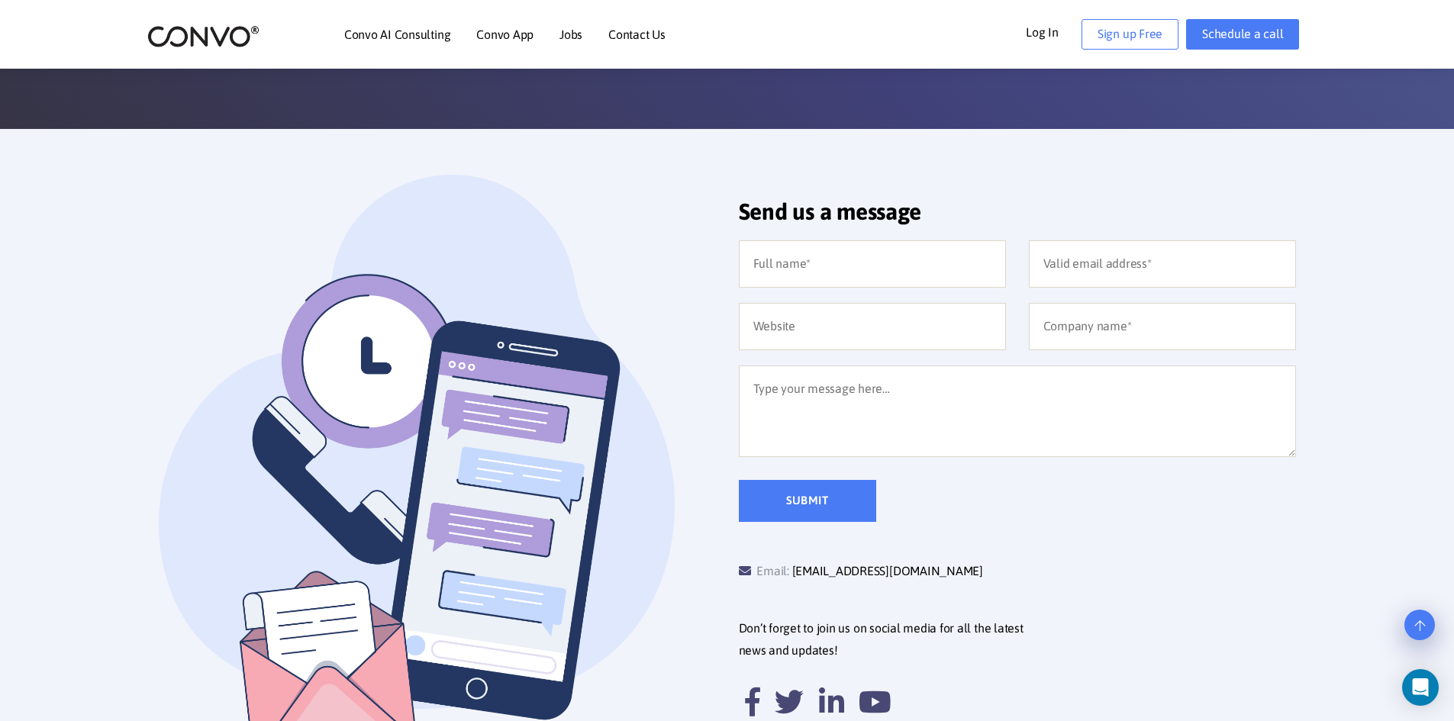
scroll to position [229, 0]
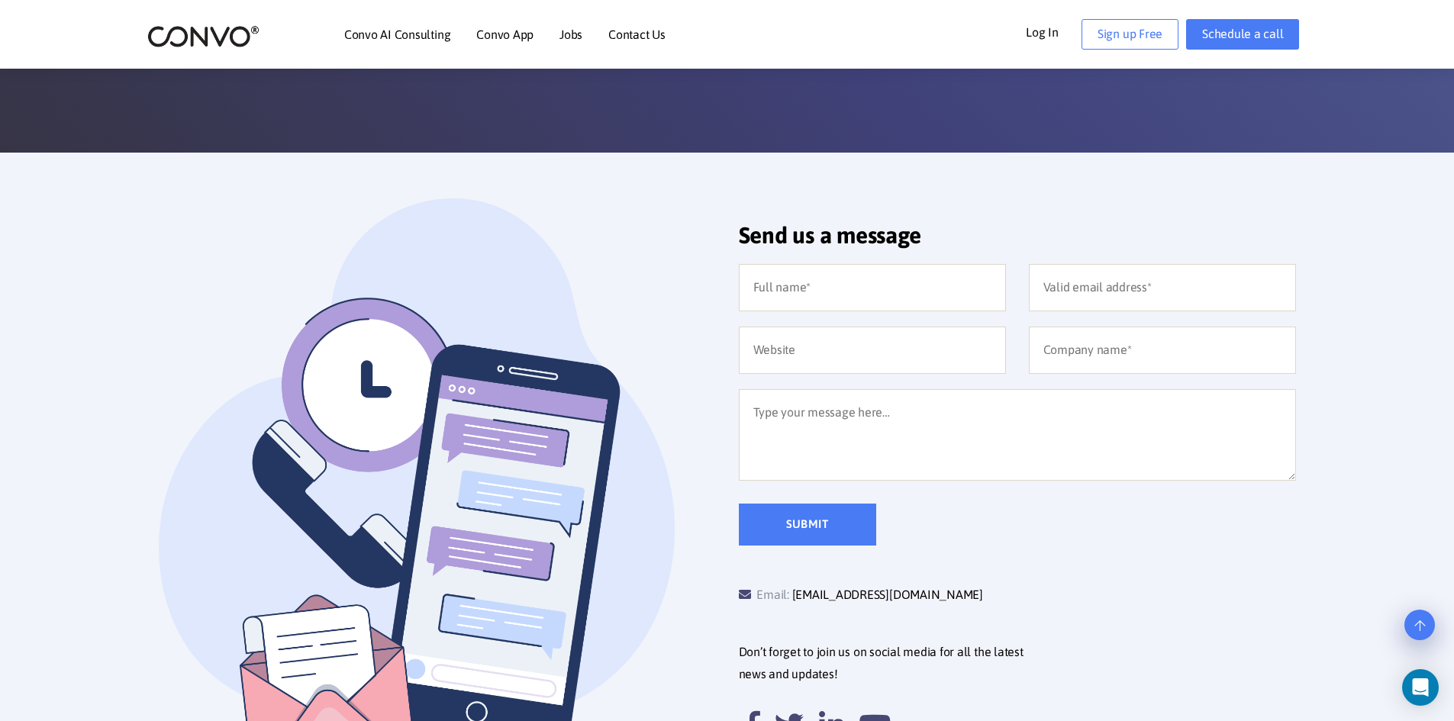
click at [212, 30] on img at bounding box center [203, 36] width 112 height 24
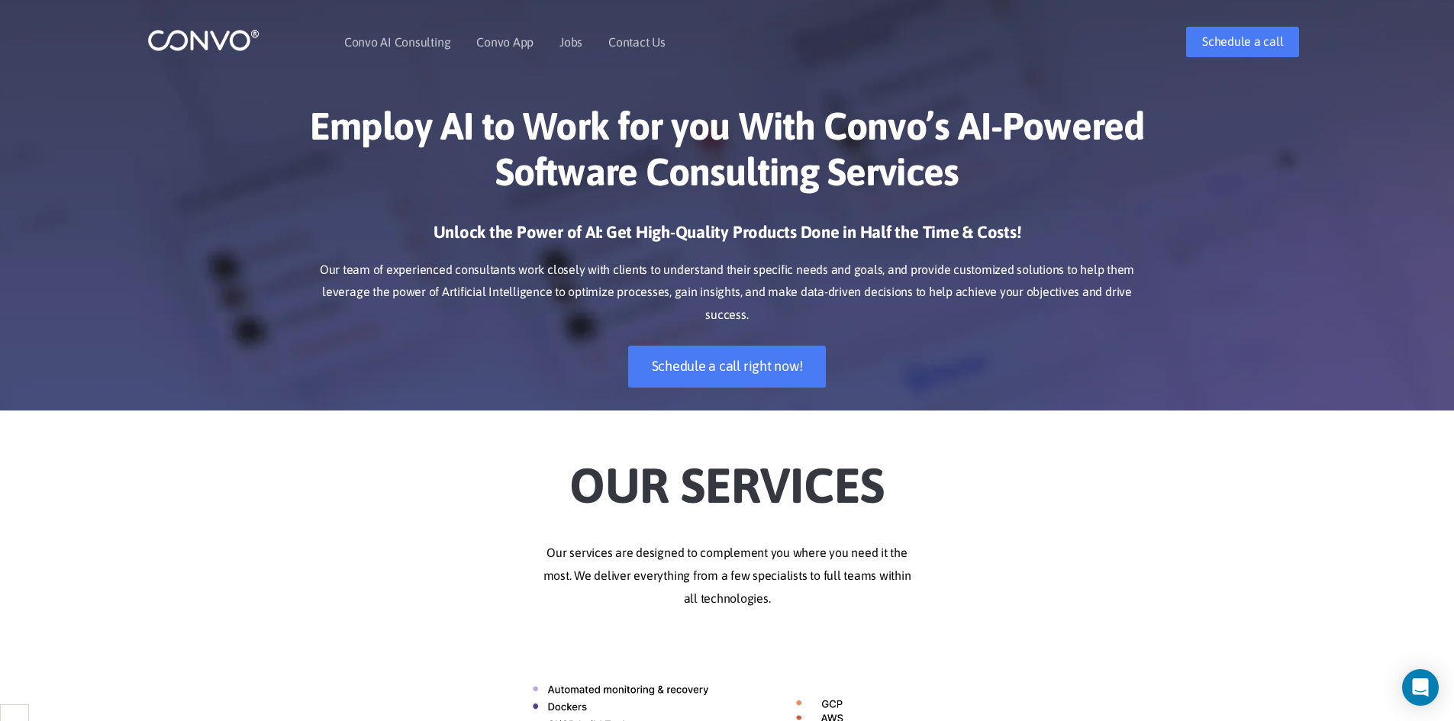
select select "French"
click at [531, 279] on p "Our team of experienced consultants work closely with clients to understand the…" at bounding box center [727, 293] width 847 height 69
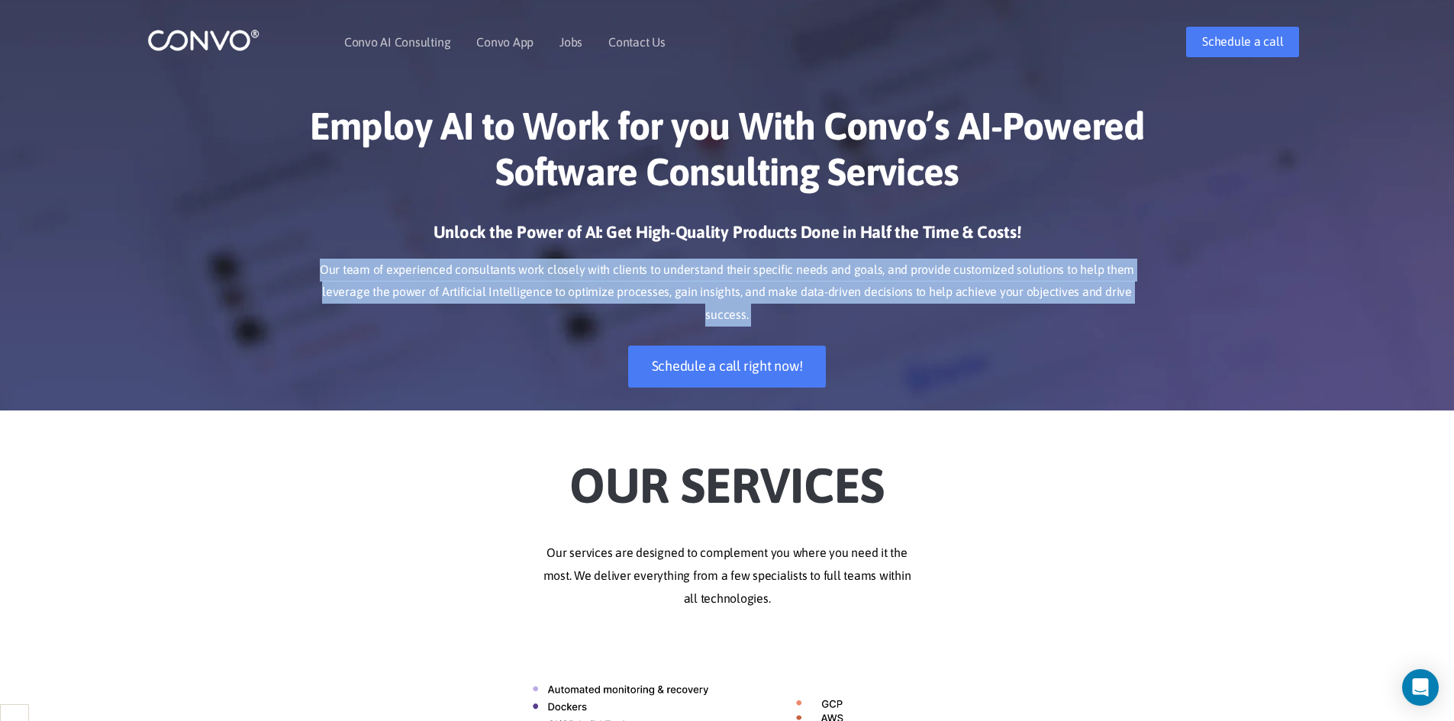
click at [531, 279] on p "Our team of experienced consultants work closely with clients to understand the…" at bounding box center [727, 293] width 847 height 69
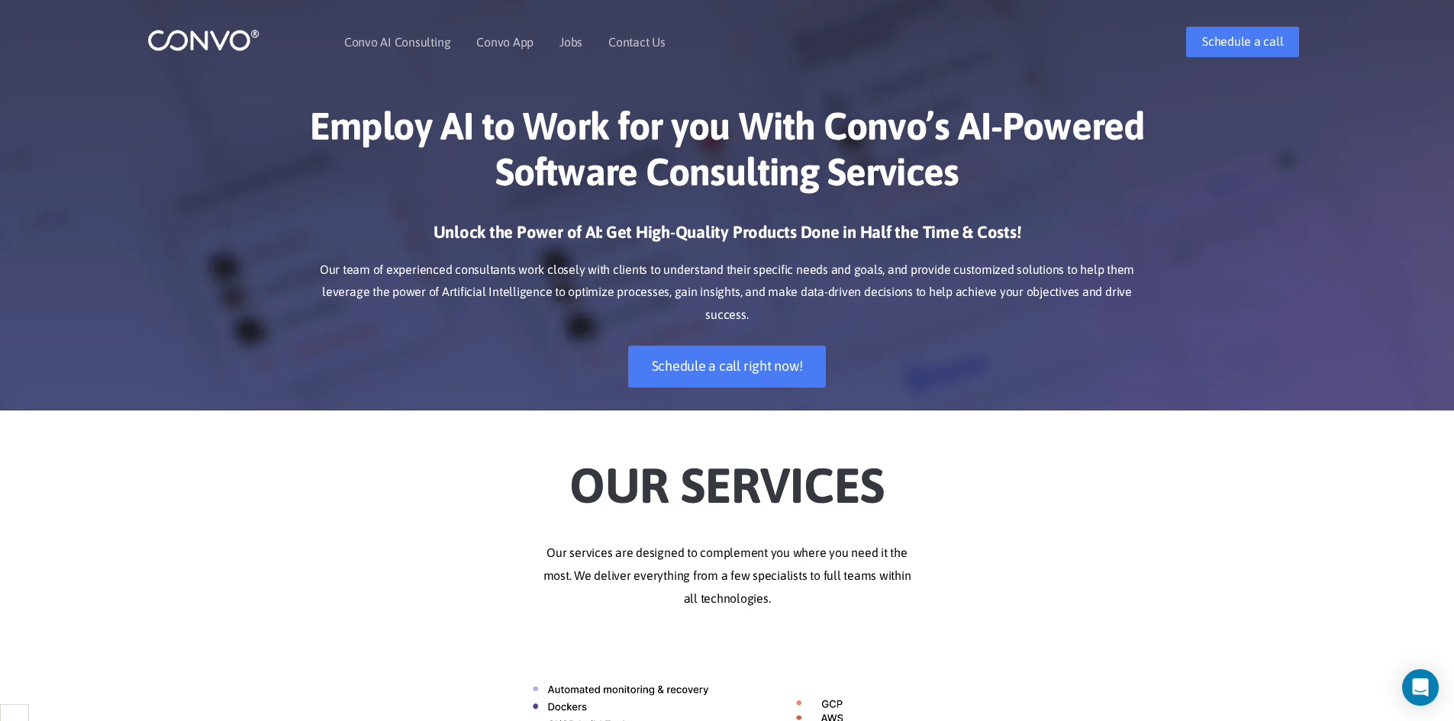
click at [559, 199] on h1 "Employ AI to Work for you With Convo’s AI-Powered Software Consulting Services" at bounding box center [727, 154] width 847 height 103
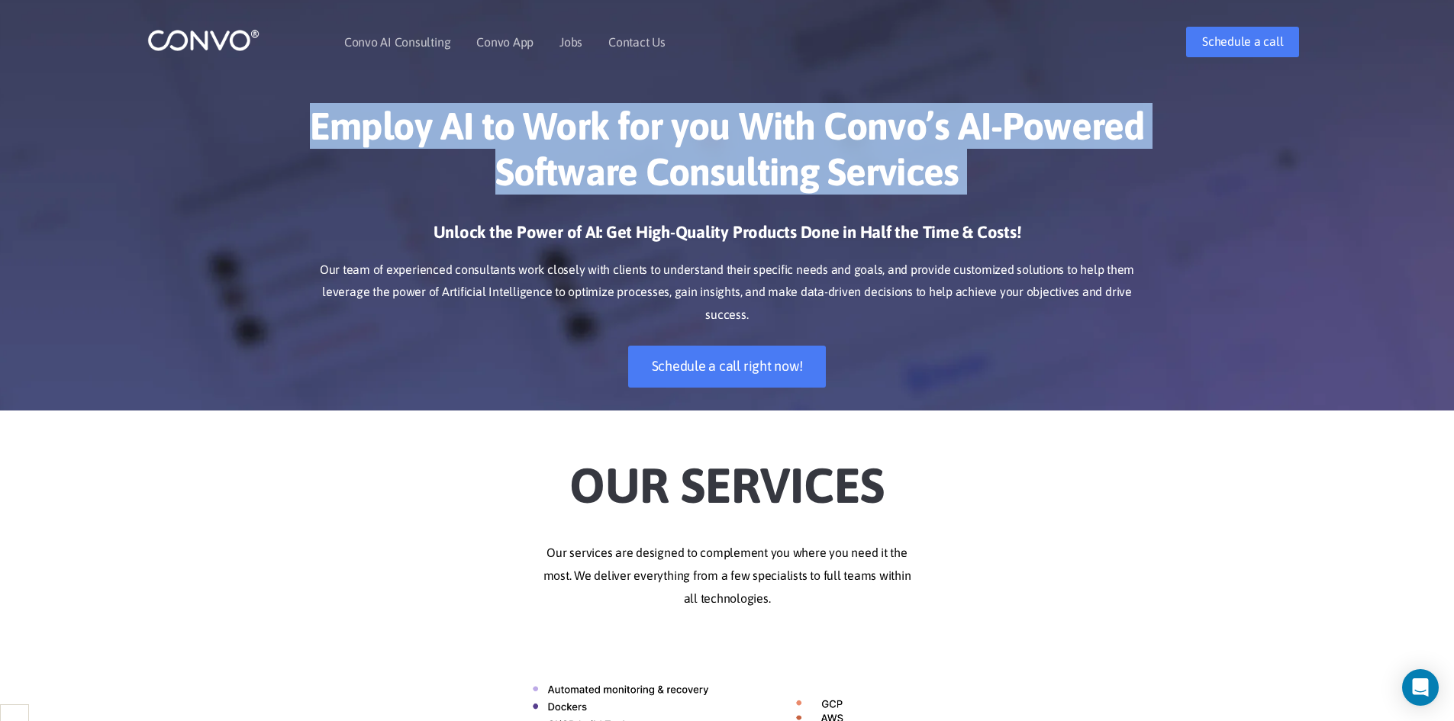
click at [559, 199] on h1 "Employ AI to Work for you With Convo’s AI-Powered Software Consulting Services" at bounding box center [727, 154] width 847 height 103
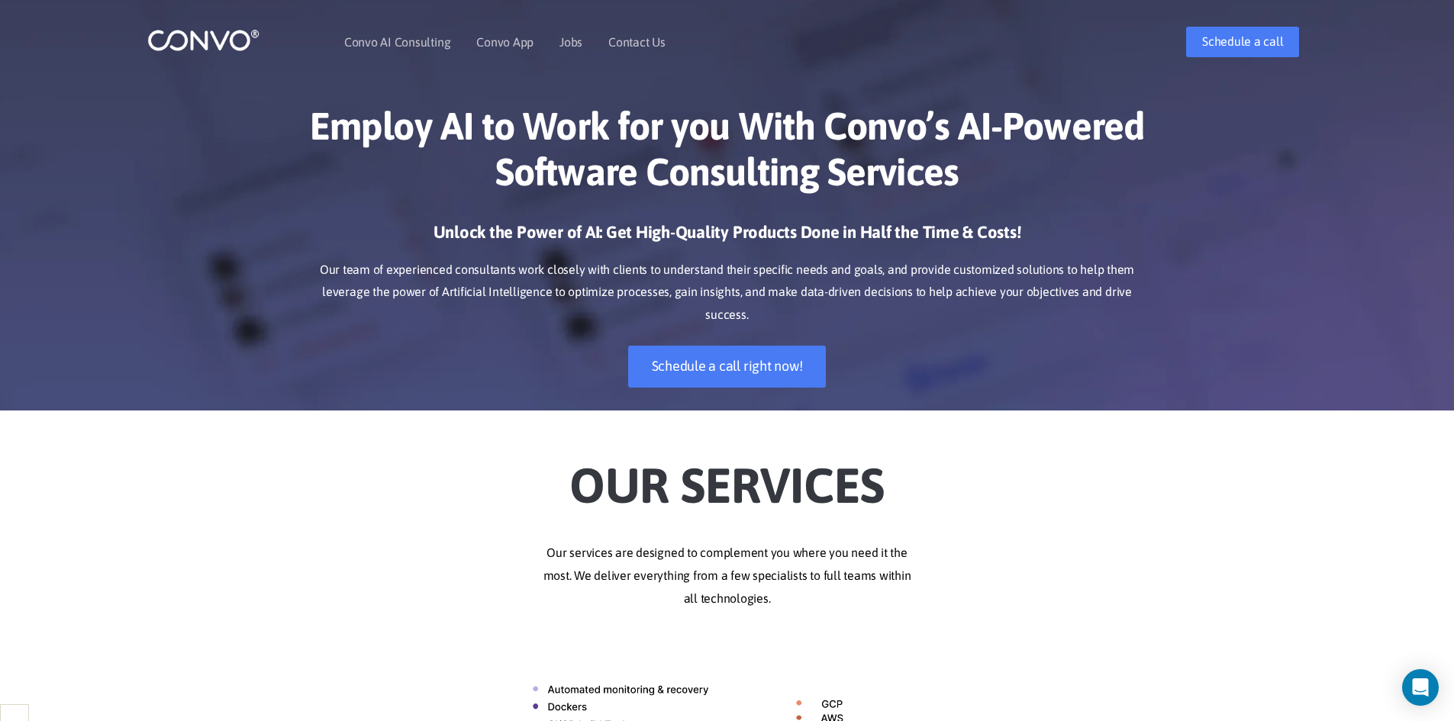
click at [569, 220] on div "Employ AI to Work for you With Convo’s AI-Powered Software Consulting Services …" at bounding box center [727, 245] width 870 height 330
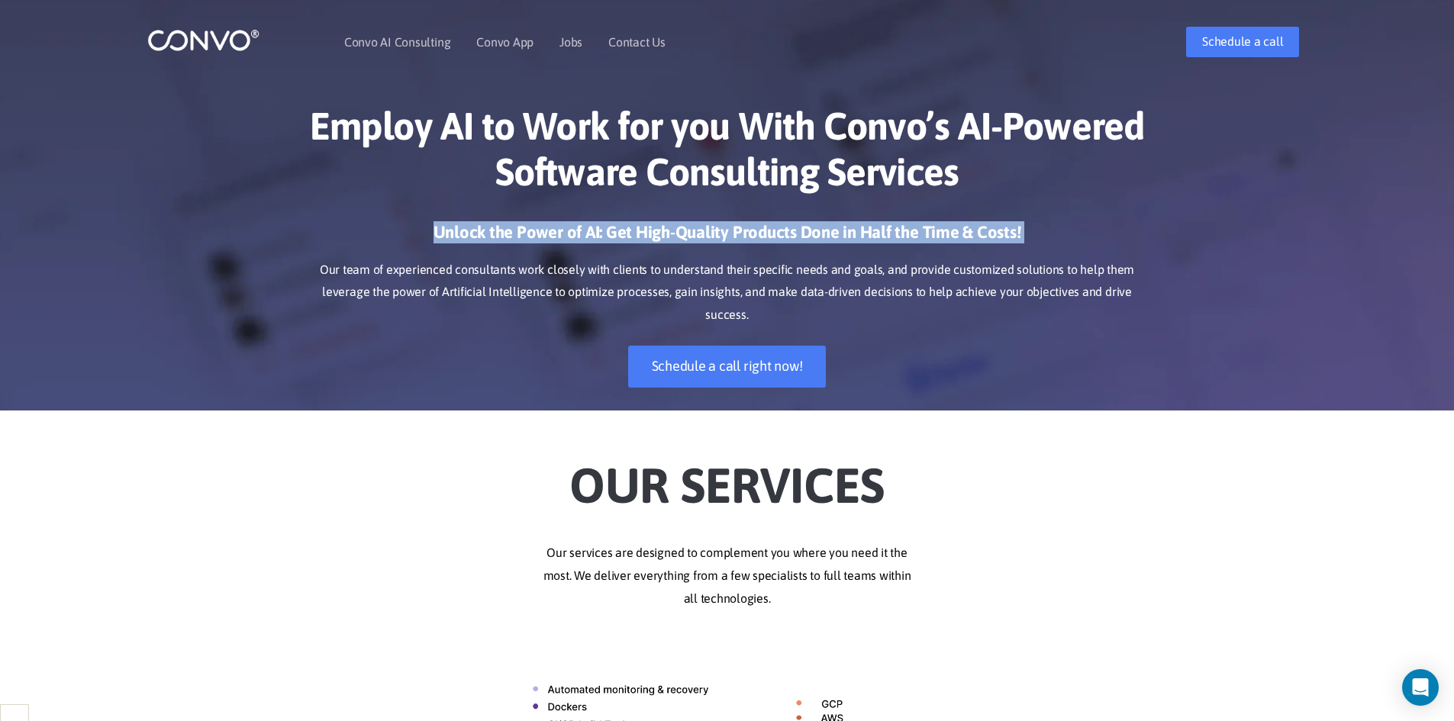
click at [569, 220] on div "Employ AI to Work for you With Convo’s AI-Powered Software Consulting Services …" at bounding box center [727, 245] width 870 height 330
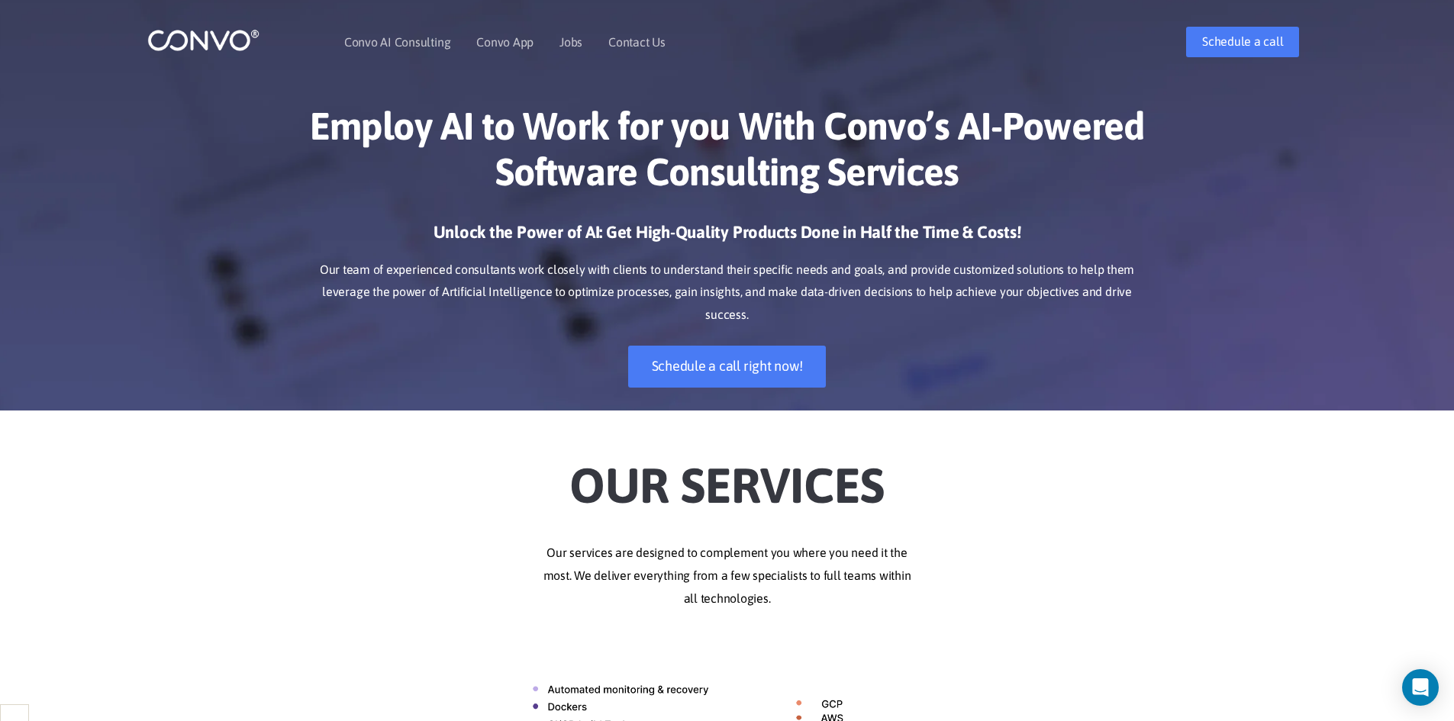
click at [570, 185] on h1 "Employ AI to Work for you With Convo’s AI-Powered Software Consulting Services" at bounding box center [727, 154] width 847 height 103
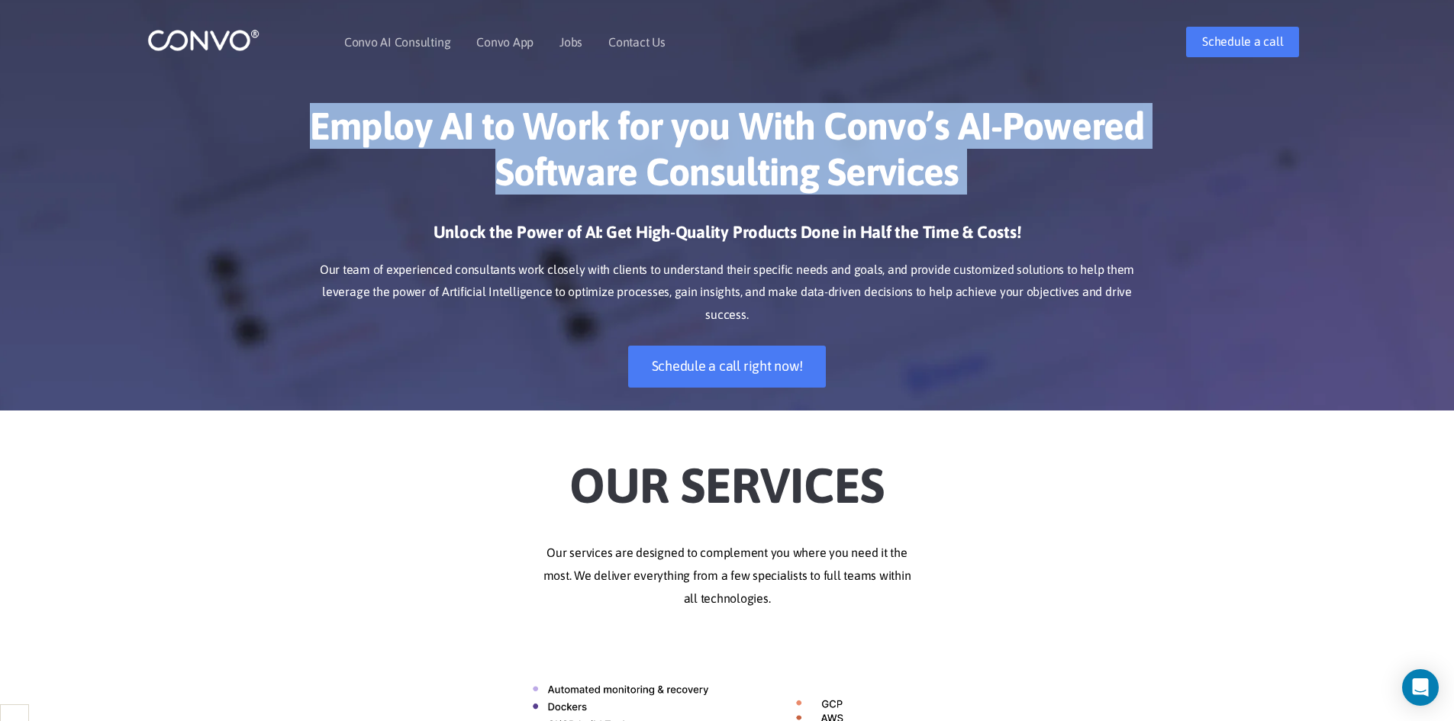
click at [570, 185] on h1 "Employ AI to Work for you With Convo’s AI-Powered Software Consulting Services" at bounding box center [727, 154] width 847 height 103
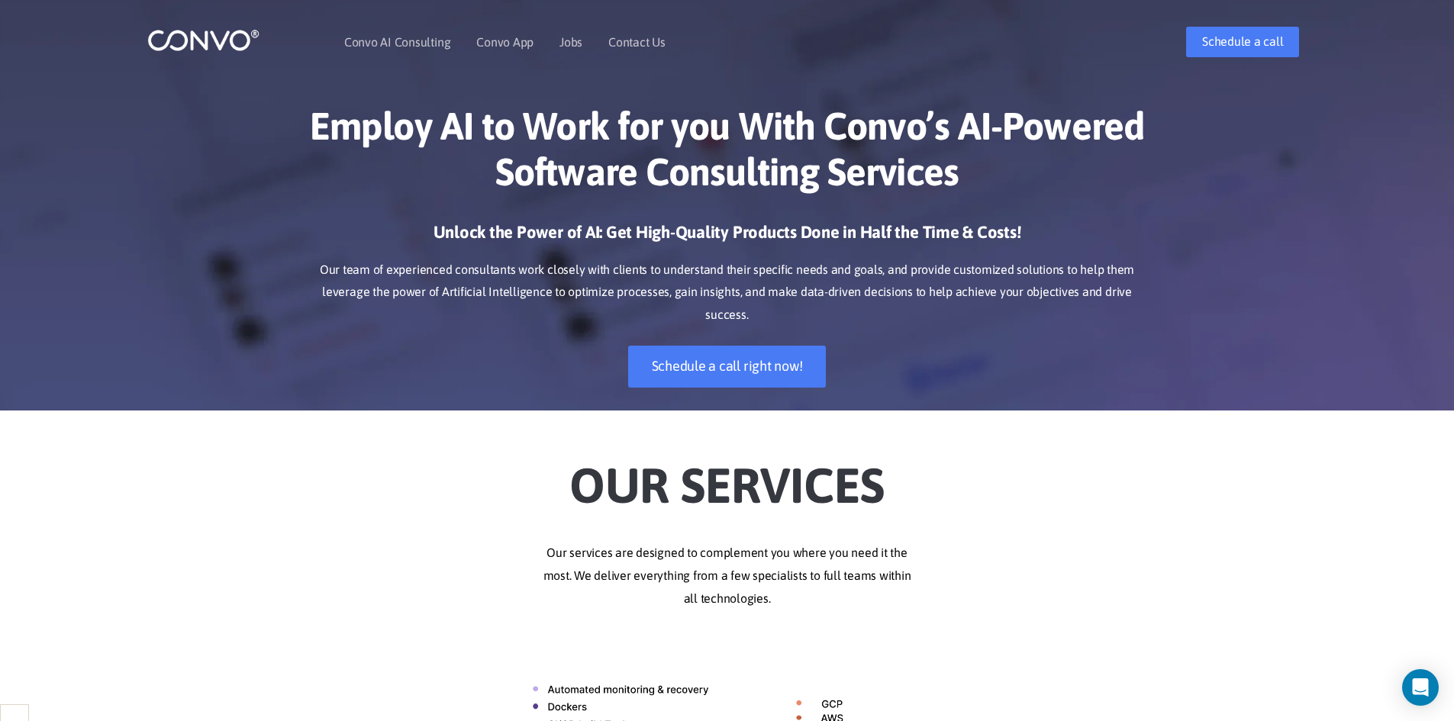
click at [572, 224] on h3 "Unlock the Power of AI: Get High-Quality Products Done in Half the Time & Costs!" at bounding box center [727, 238] width 847 height 34
click at [531, 261] on p "Our team of experienced consultants work closely with clients to understand the…" at bounding box center [727, 293] width 847 height 69
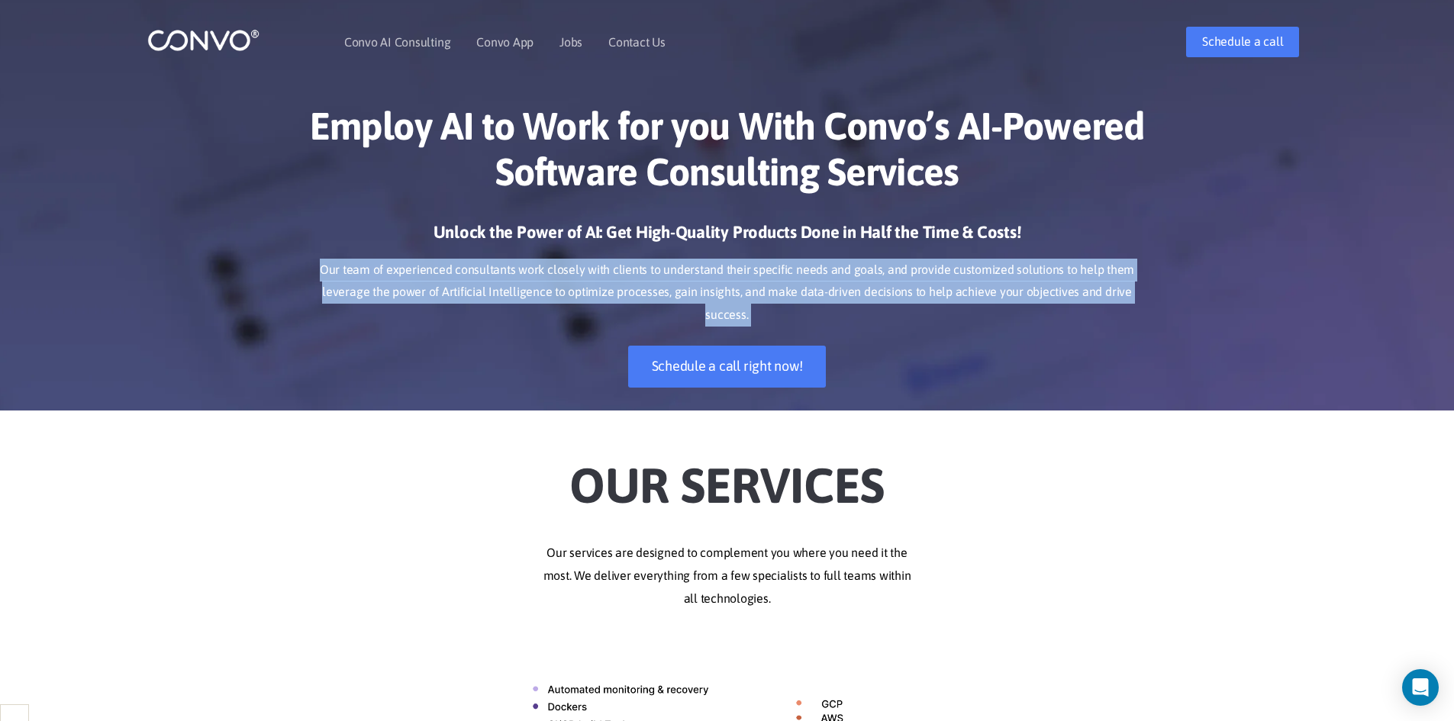
click at [531, 261] on p "Our team of experienced consultants work closely with clients to understand the…" at bounding box center [727, 293] width 847 height 69
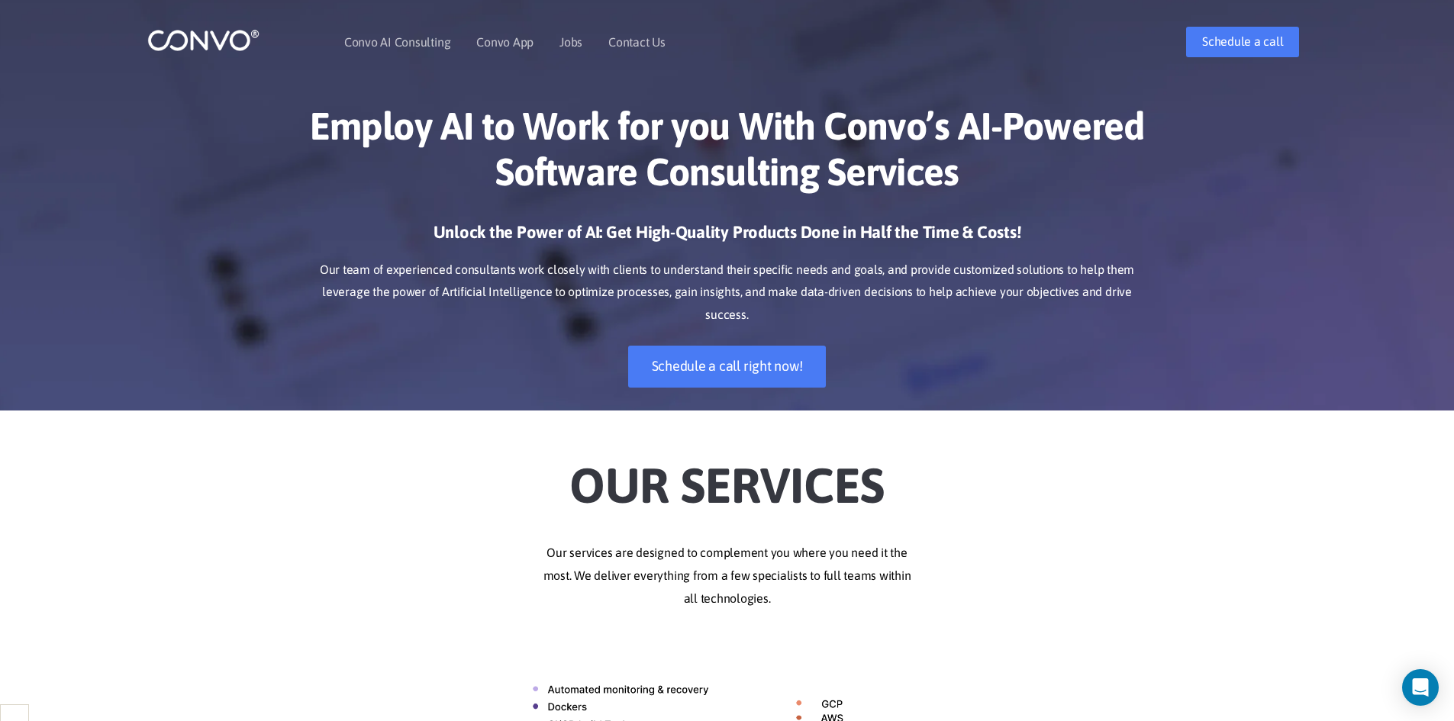
click at [529, 217] on div "Employ AI to Work for you With Convo’s AI-Powered Software Consulting Services …" at bounding box center [727, 245] width 870 height 330
